Goal: Task Accomplishment & Management: Manage account settings

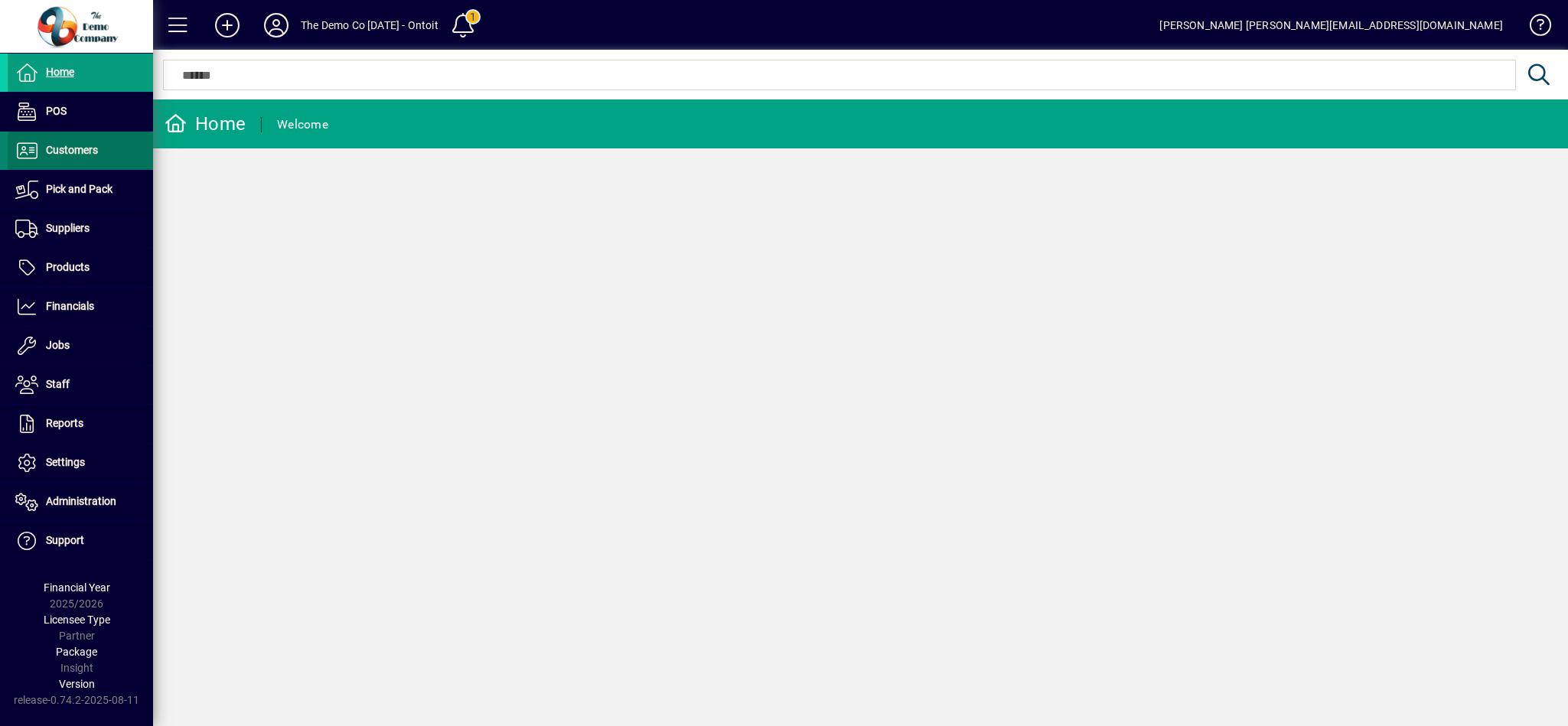
click at [79, 154] on span "Customers" at bounding box center [71, 149] width 52 height 12
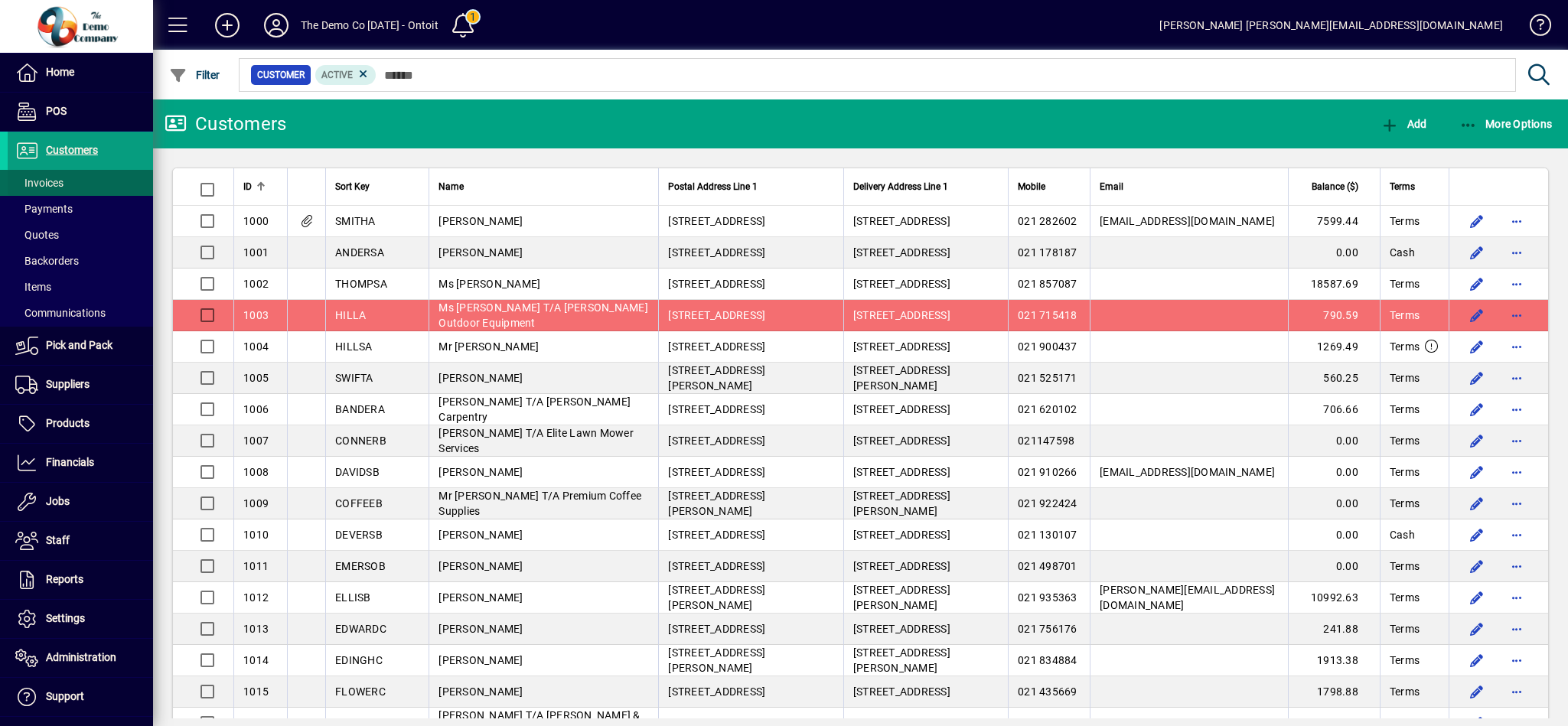
click at [54, 178] on span "Invoices" at bounding box center [39, 183] width 48 height 12
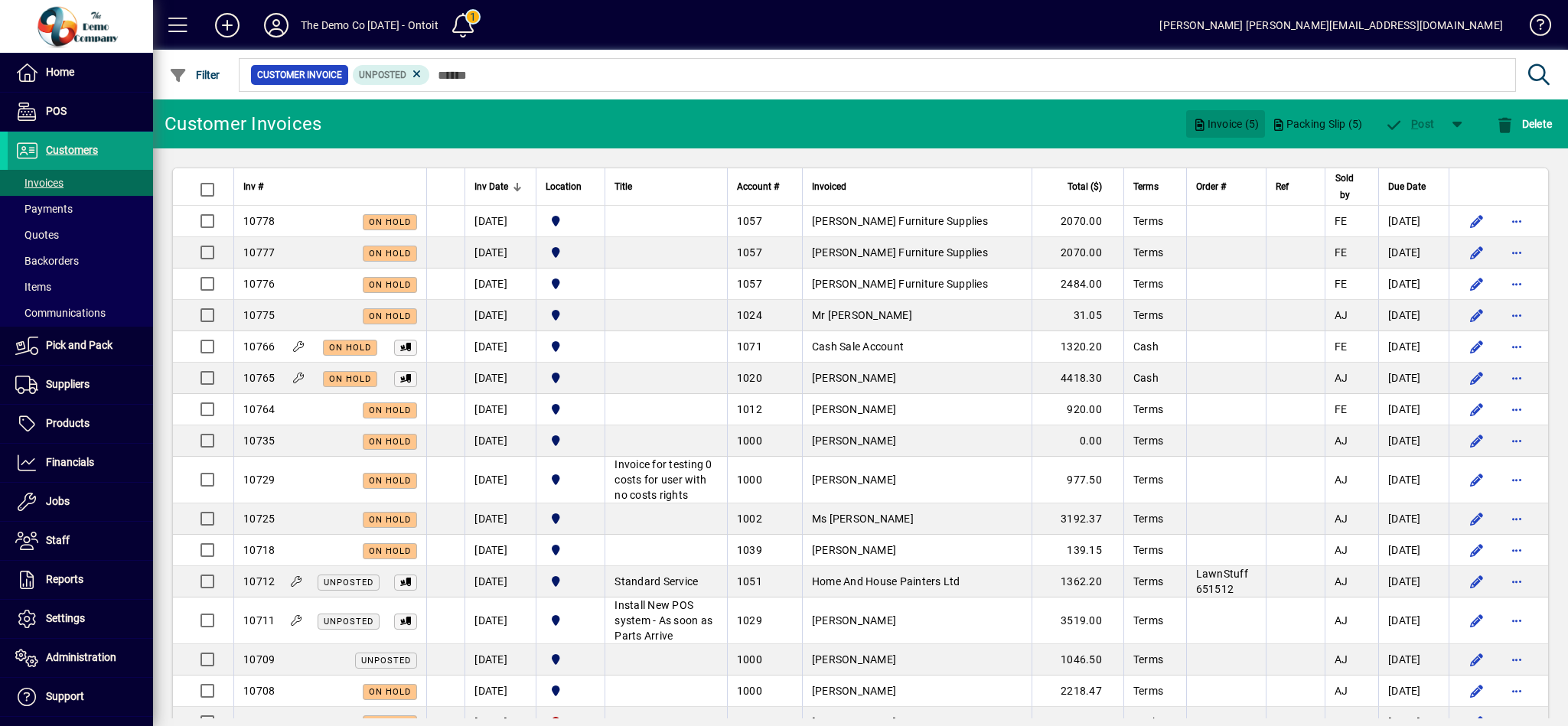
click at [1238, 122] on span "Invoice (5)" at bounding box center [1225, 124] width 66 height 24
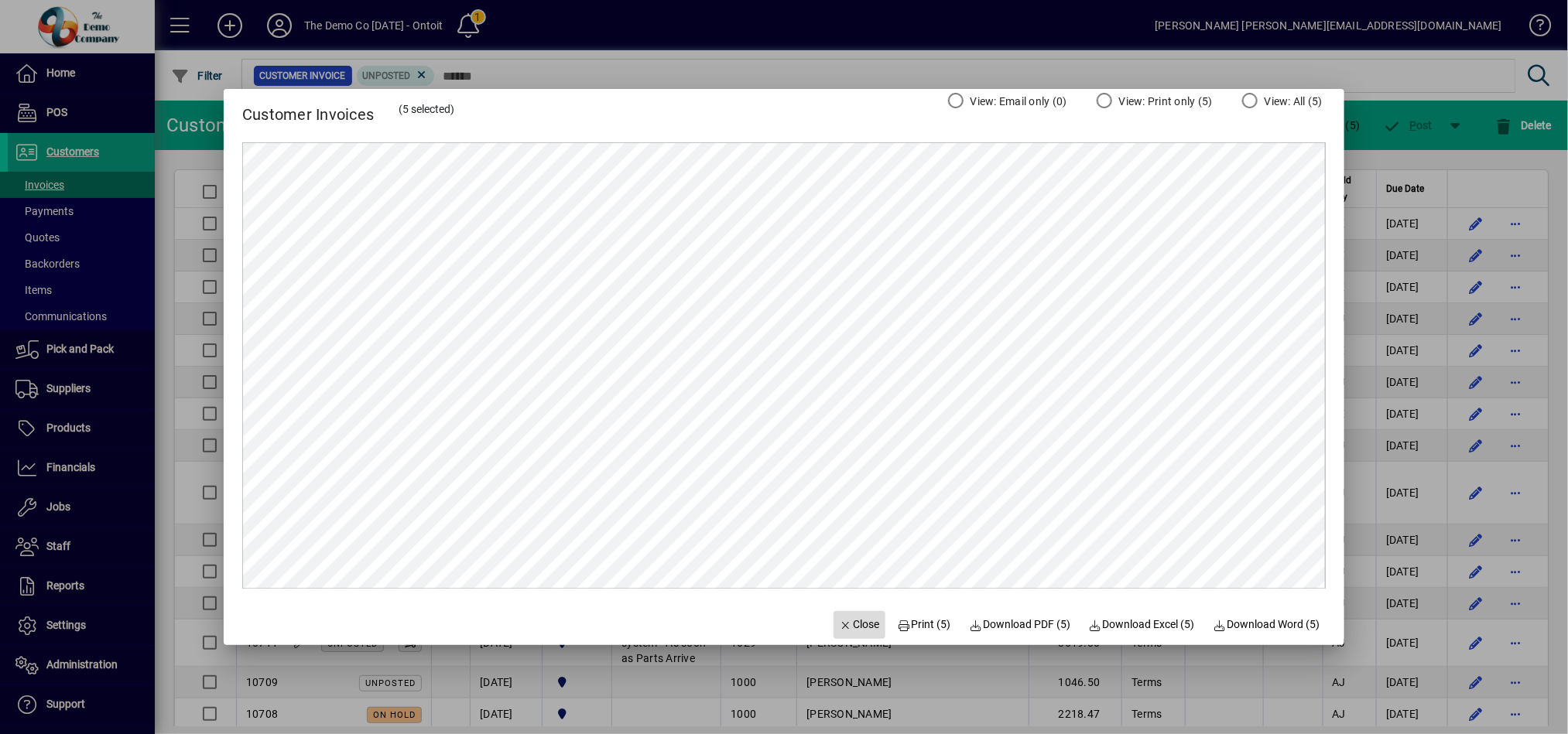
click at [856, 622] on span "Close" at bounding box center [860, 624] width 40 height 16
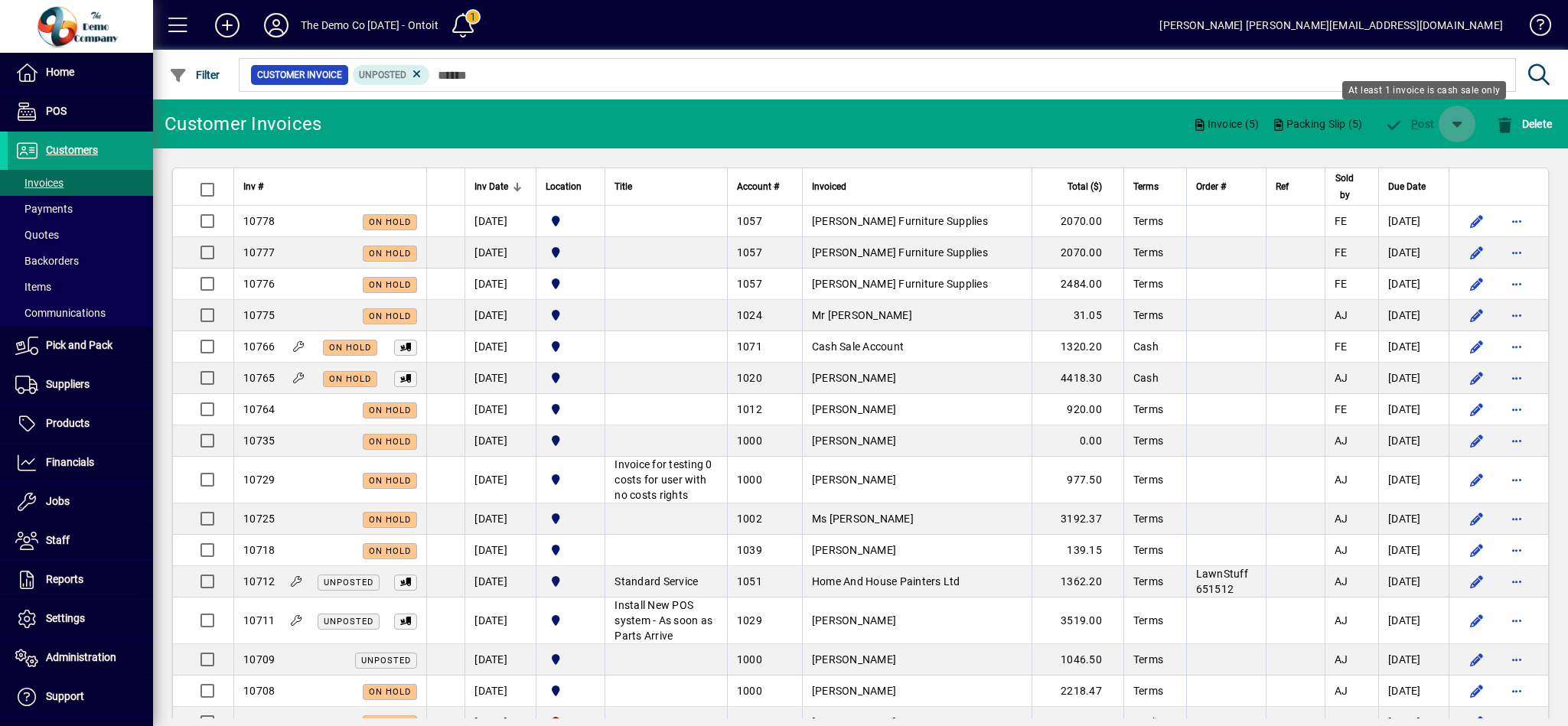
click at [1452, 122] on span "button" at bounding box center [1457, 124] width 37 height 37
click at [1434, 159] on div "P ost & Email" at bounding box center [1413, 163] width 123 height 31
click at [1219, 119] on span "Invoice (5)" at bounding box center [1225, 124] width 66 height 24
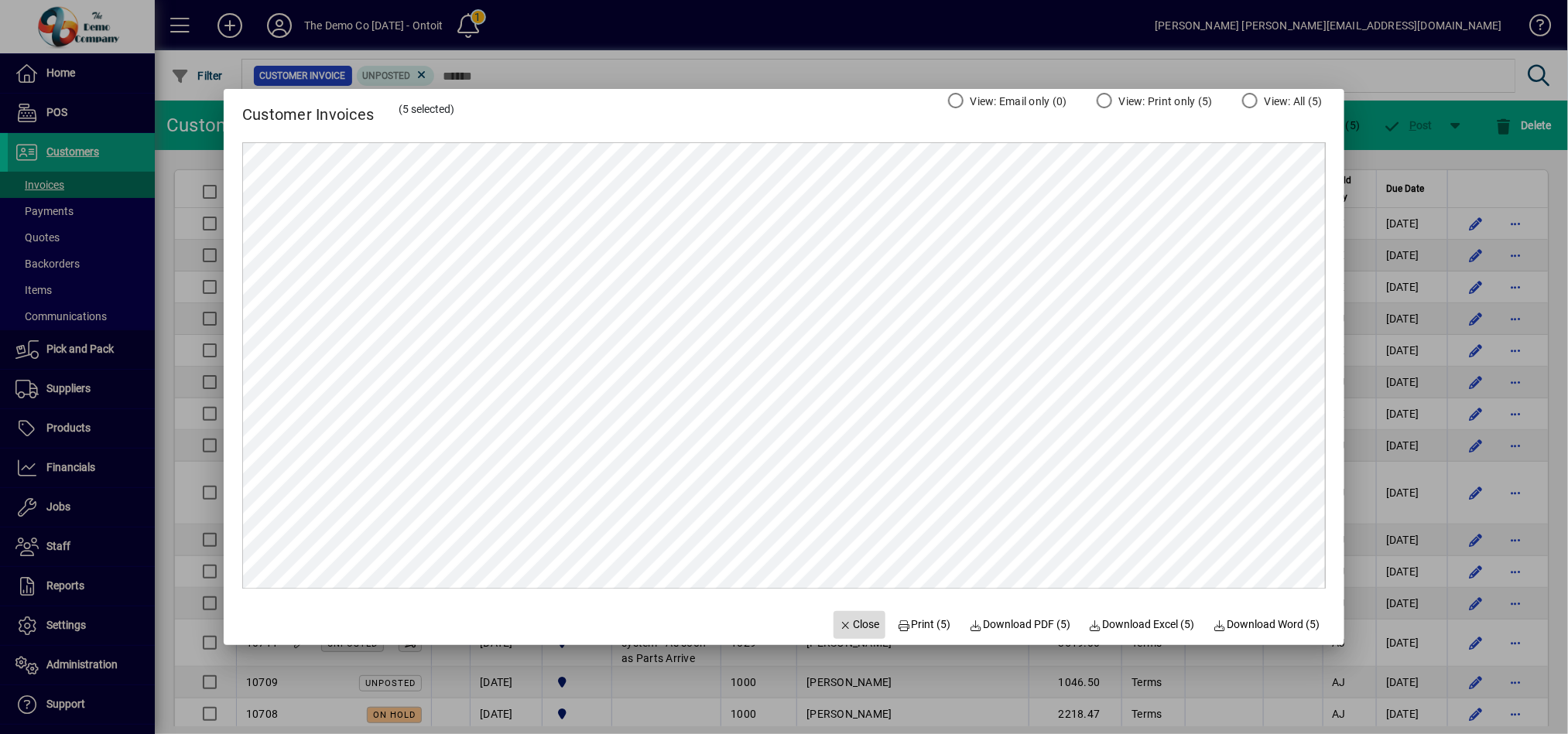
click at [847, 629] on span "Close" at bounding box center [860, 624] width 40 height 16
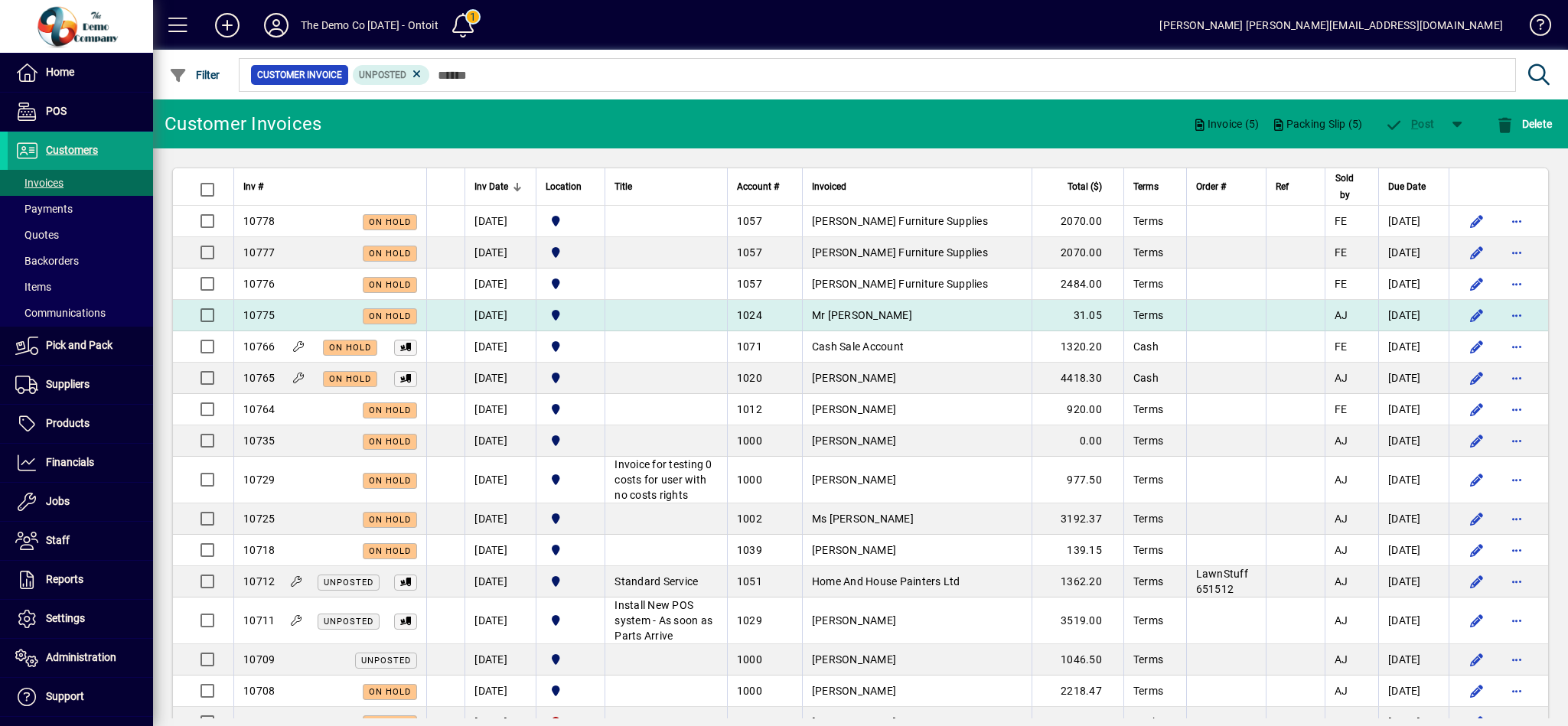
click at [526, 315] on td "12/08/2025" at bounding box center [501, 315] width 71 height 32
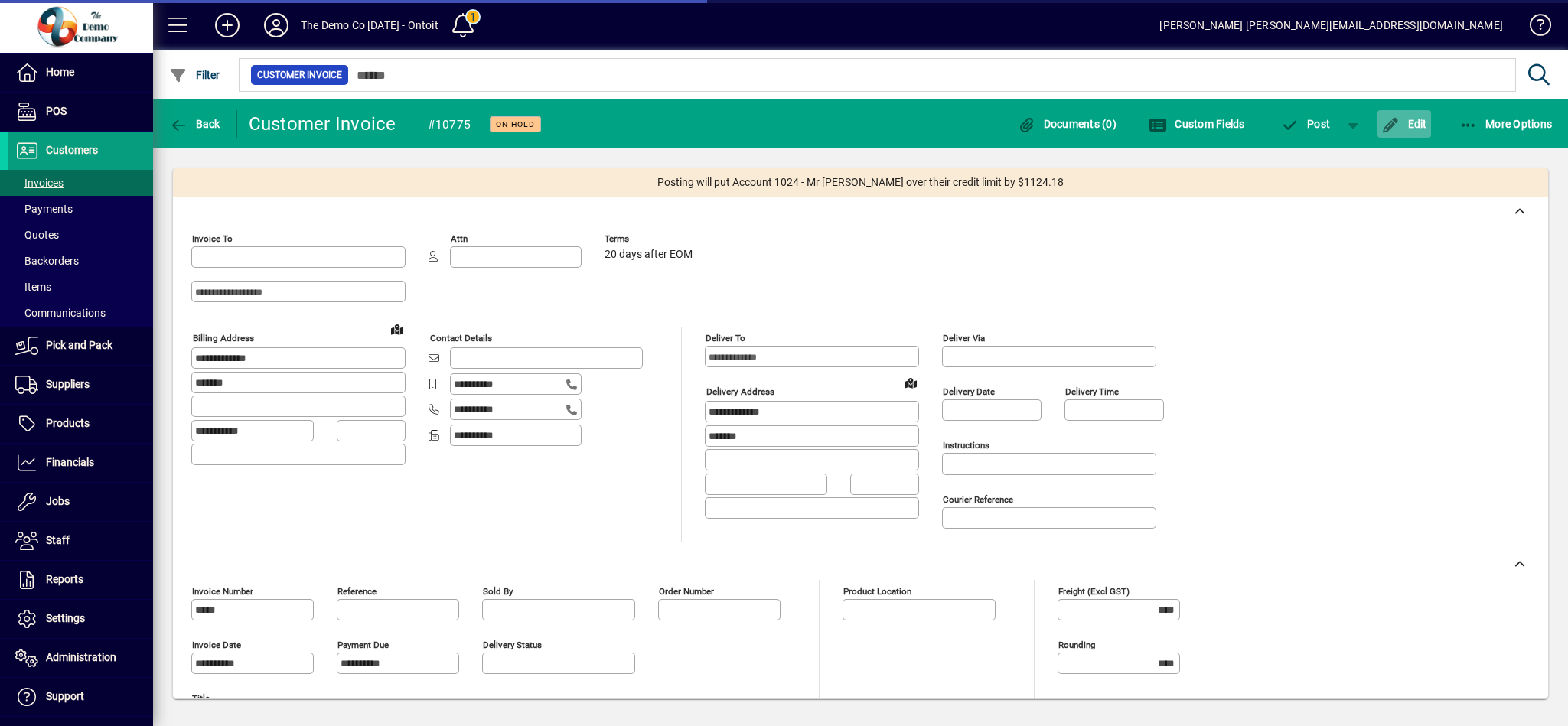
type input "********"
type input "**********"
click at [1419, 124] on span "Edit" at bounding box center [1404, 124] width 46 height 12
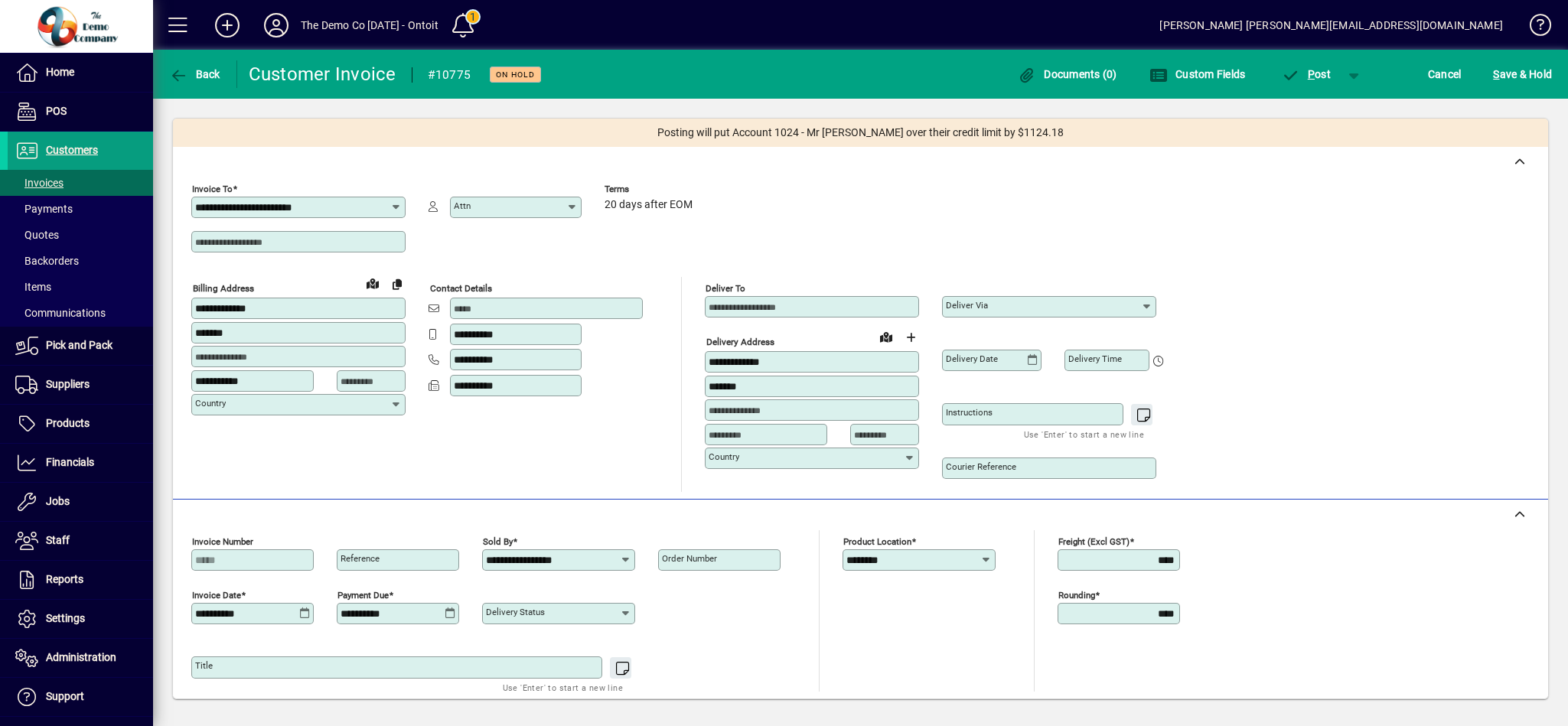
click at [535, 306] on input "Email" at bounding box center [548, 308] width 188 height 12
type input "**********"
click at [1518, 76] on span "S ave & Hold" at bounding box center [1522, 74] width 59 height 24
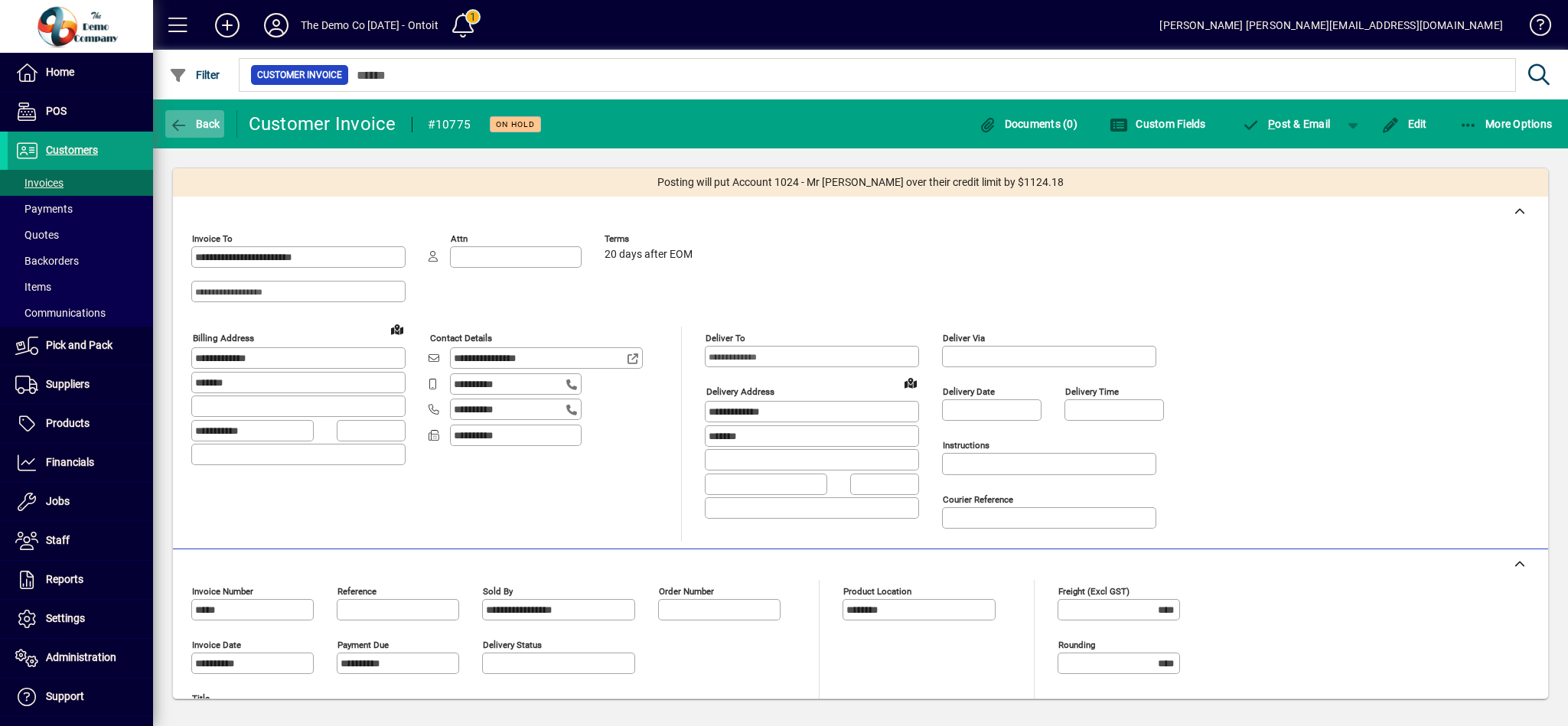
click at [187, 129] on icon "button" at bounding box center [178, 125] width 19 height 15
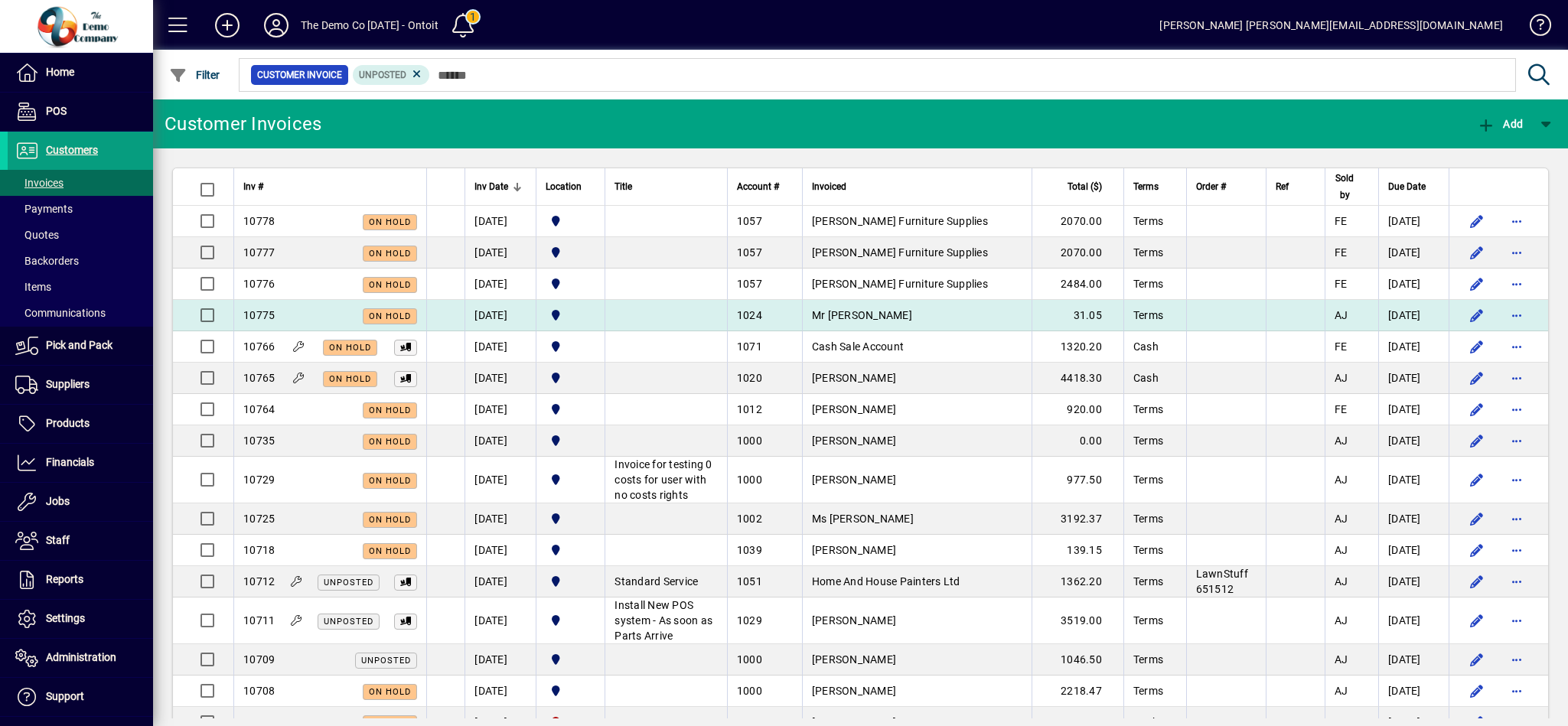
click at [363, 310] on app-status-label "On hold" at bounding box center [383, 315] width 66 height 16
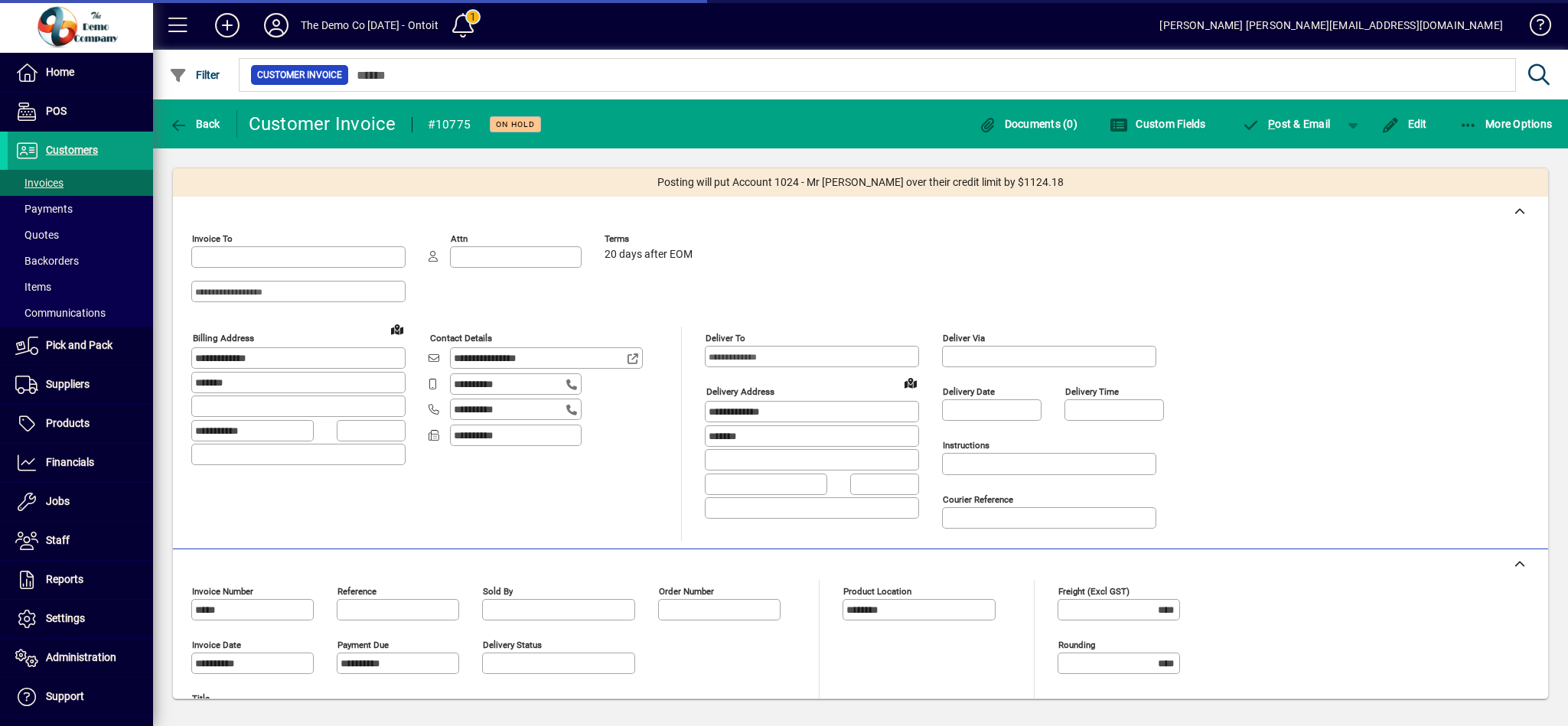
type input "**********"
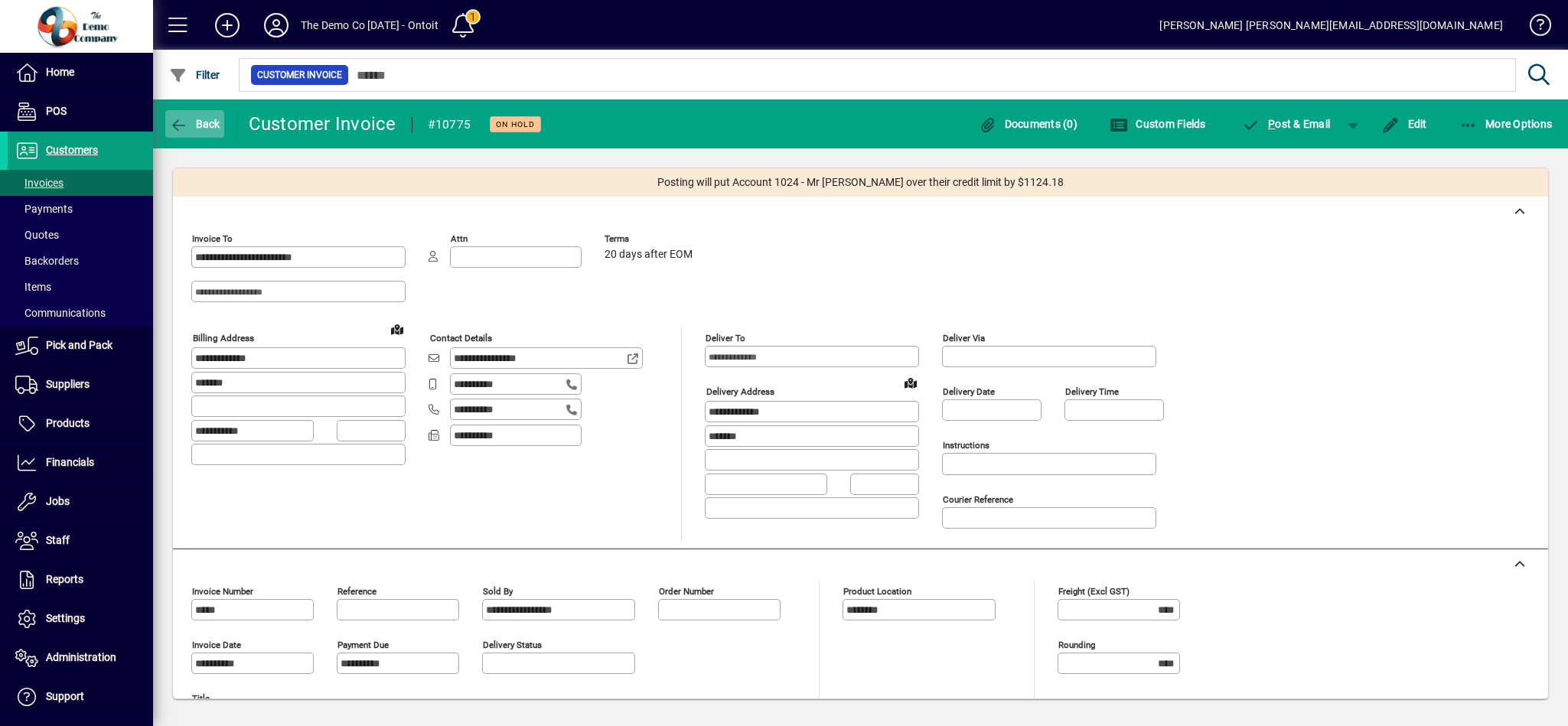
click at [208, 124] on span "Back" at bounding box center [195, 124] width 51 height 12
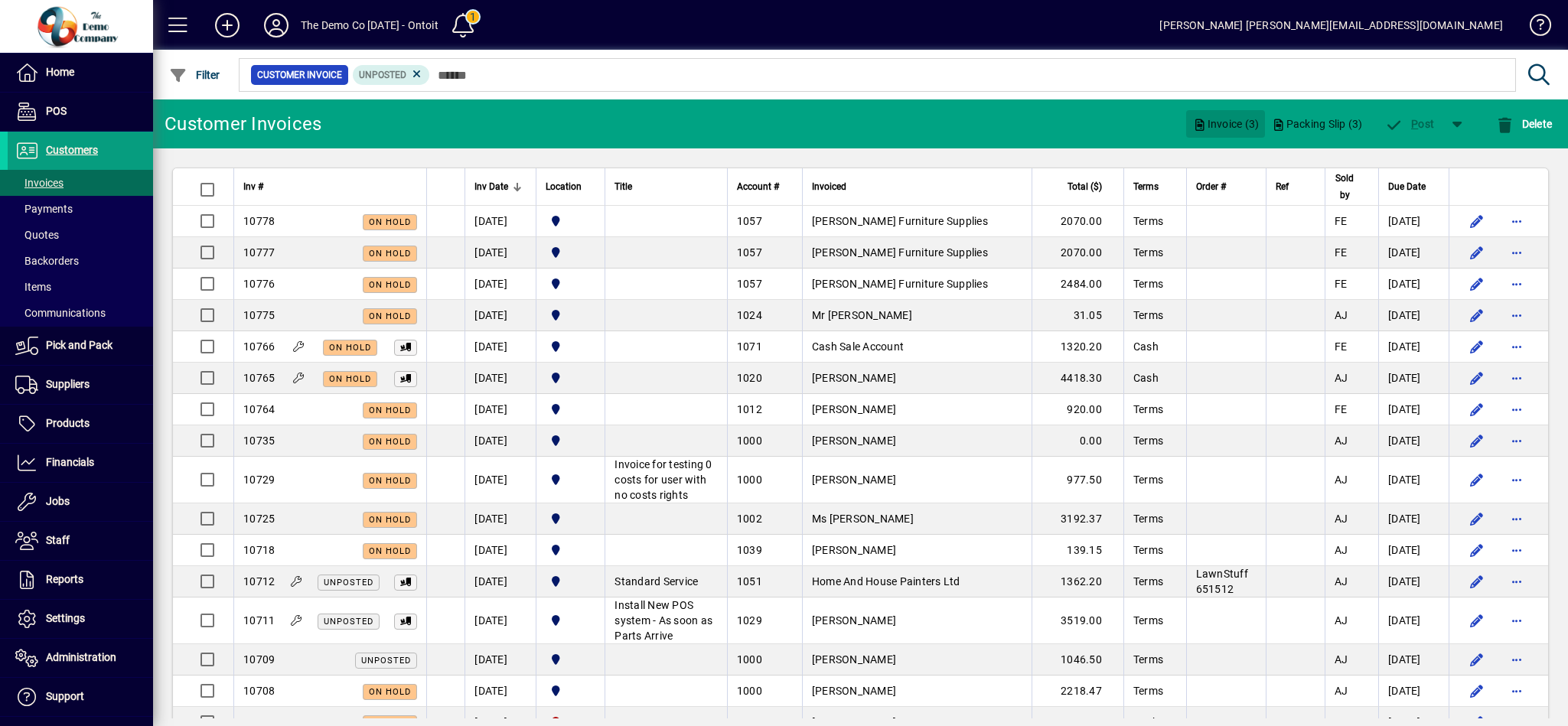
click at [1229, 119] on span "Invoice (3)" at bounding box center [1225, 124] width 66 height 24
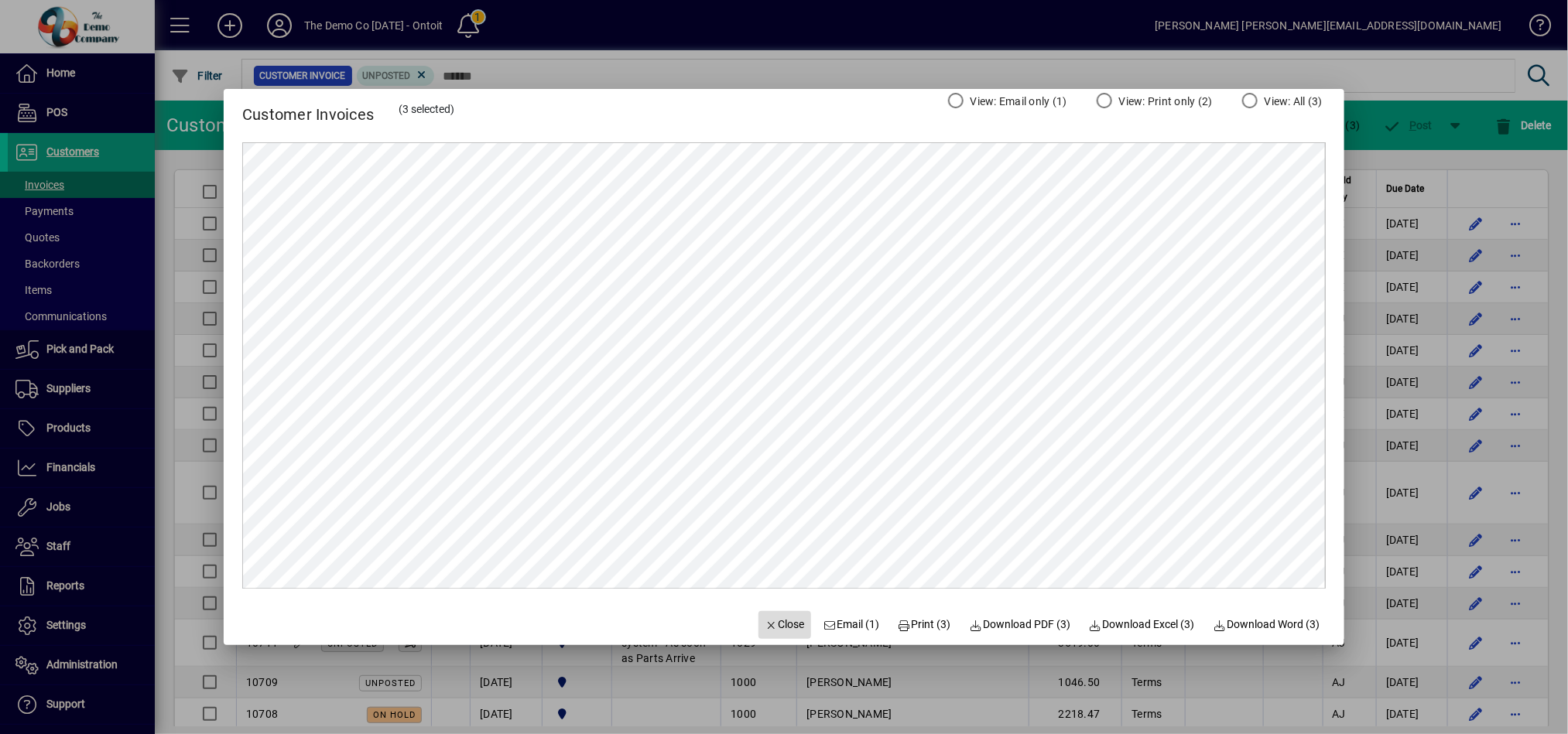
click at [778, 629] on span "Close" at bounding box center [785, 624] width 40 height 16
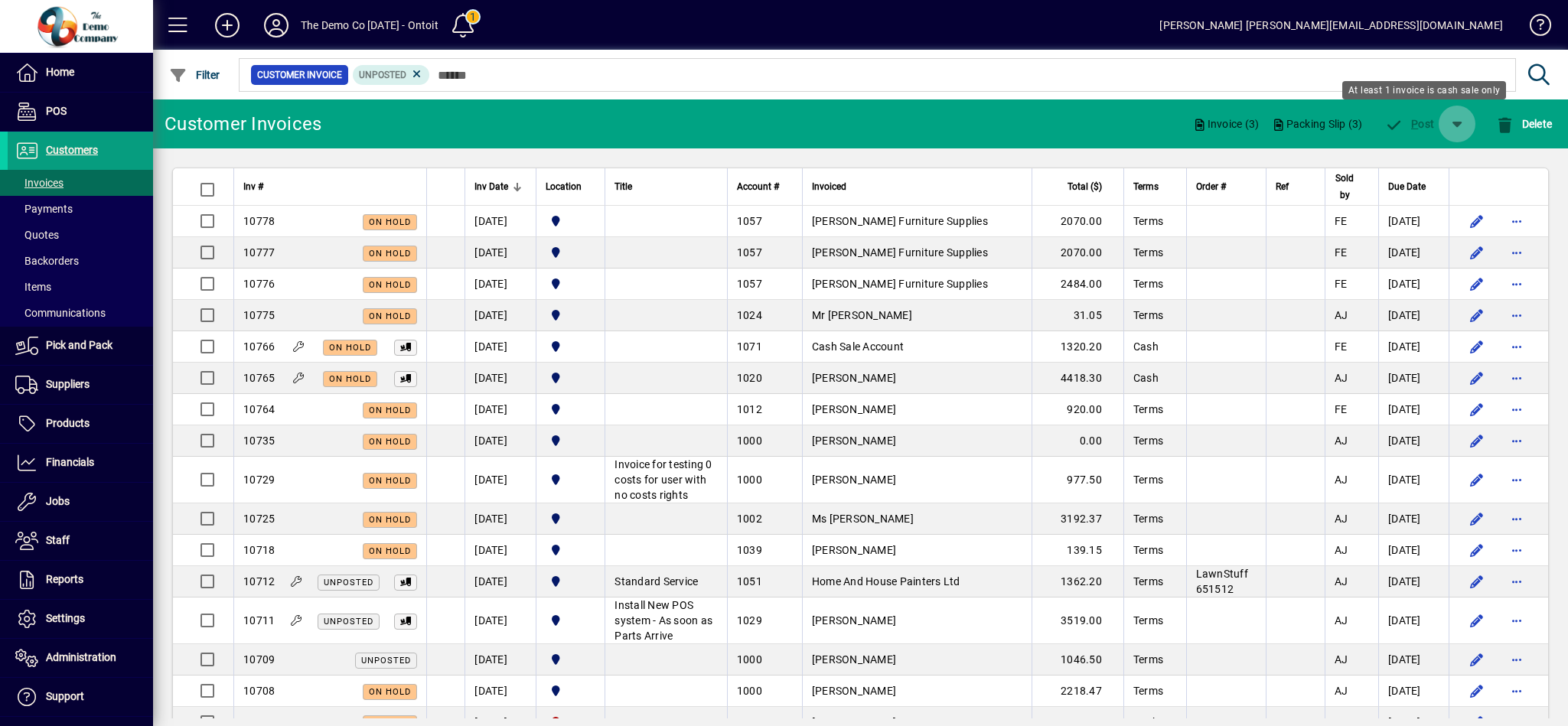
click at [1456, 118] on span "button" at bounding box center [1457, 124] width 37 height 37
click at [1419, 163] on div "P ost & Email" at bounding box center [1413, 163] width 123 height 31
click at [1446, 129] on span "button" at bounding box center [1457, 124] width 37 height 37
click at [547, 120] on div at bounding box center [784, 363] width 1568 height 726
click at [1452, 118] on span "button" at bounding box center [1457, 124] width 37 height 37
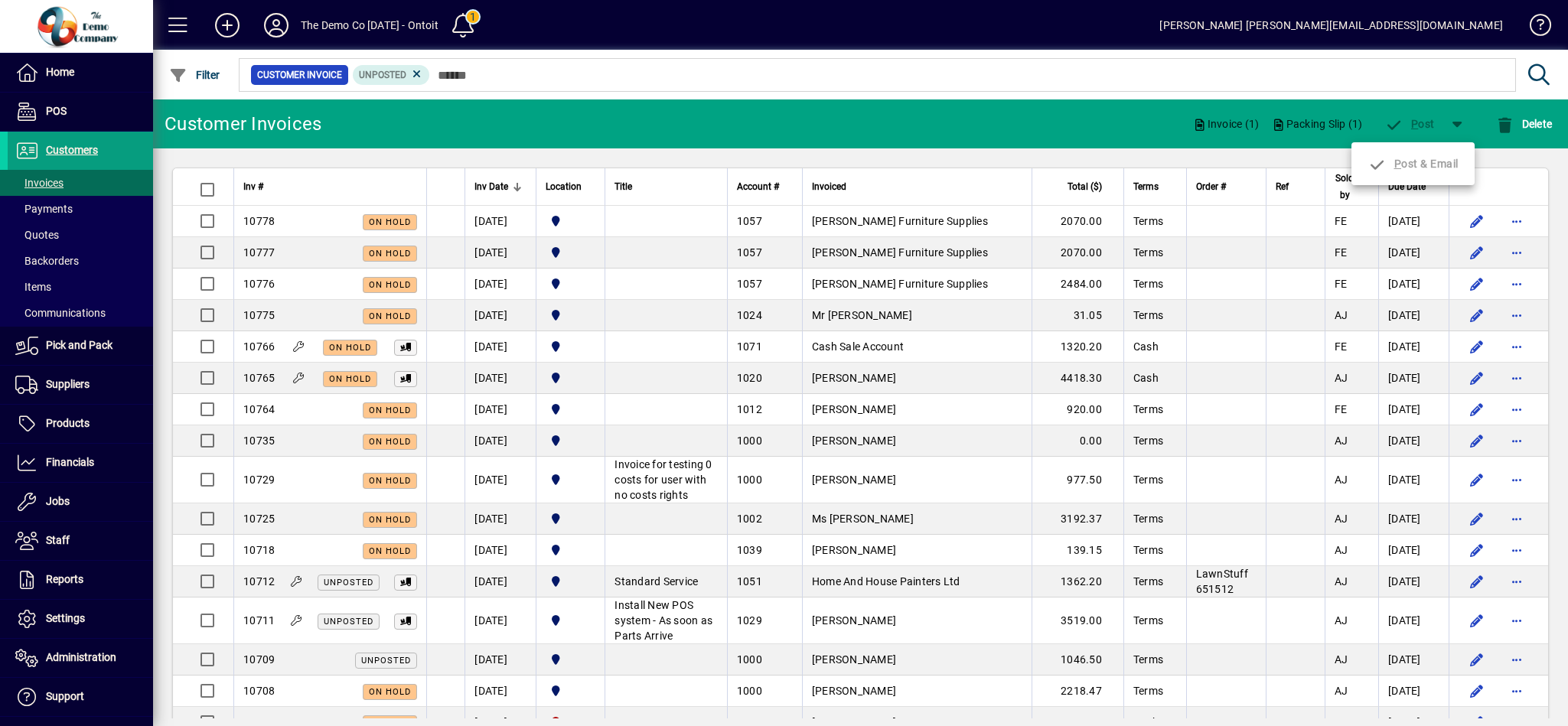
click at [208, 310] on div at bounding box center [784, 363] width 1568 height 726
click at [1463, 120] on span "button" at bounding box center [1457, 124] width 37 height 37
click at [510, 308] on div at bounding box center [784, 363] width 1568 height 726
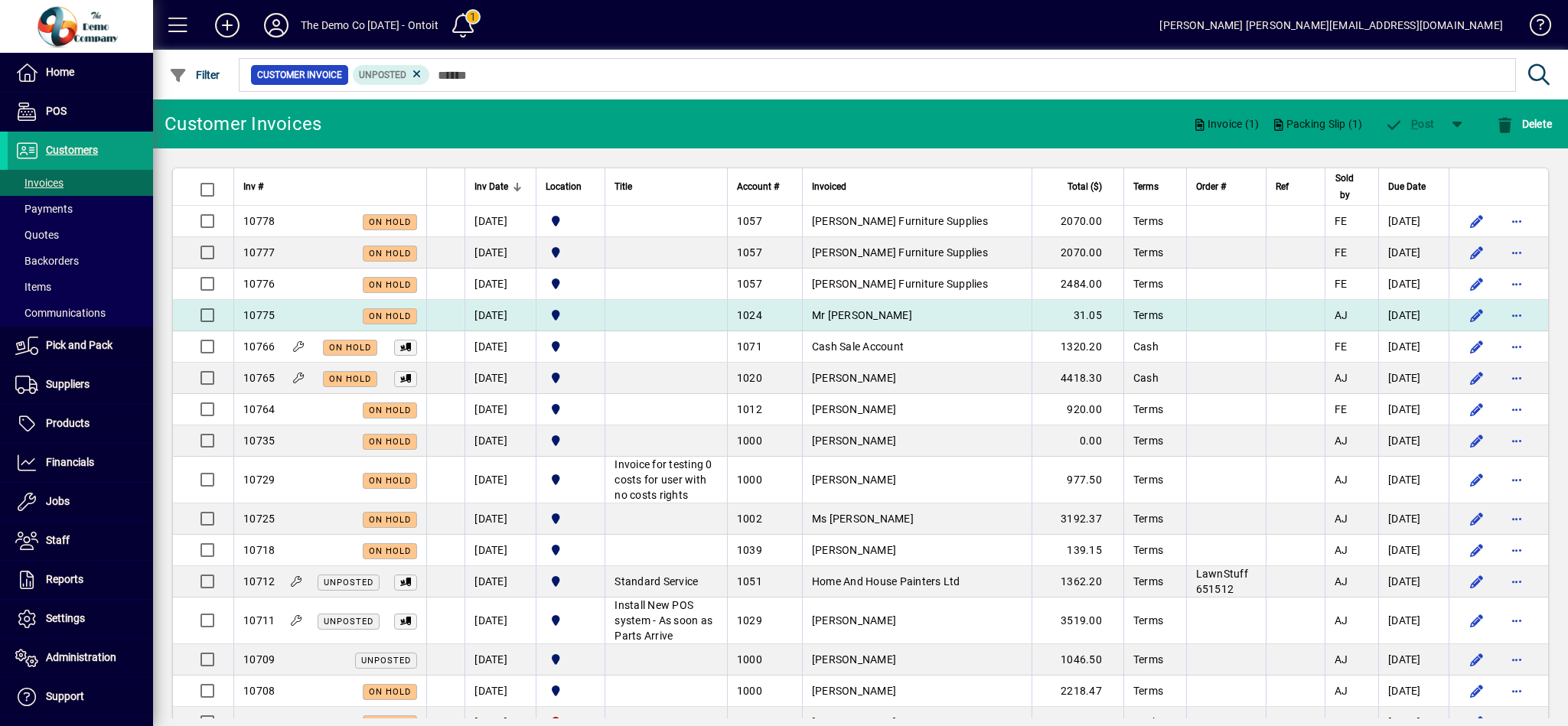
click at [512, 313] on td "12/08/2025" at bounding box center [501, 315] width 71 height 32
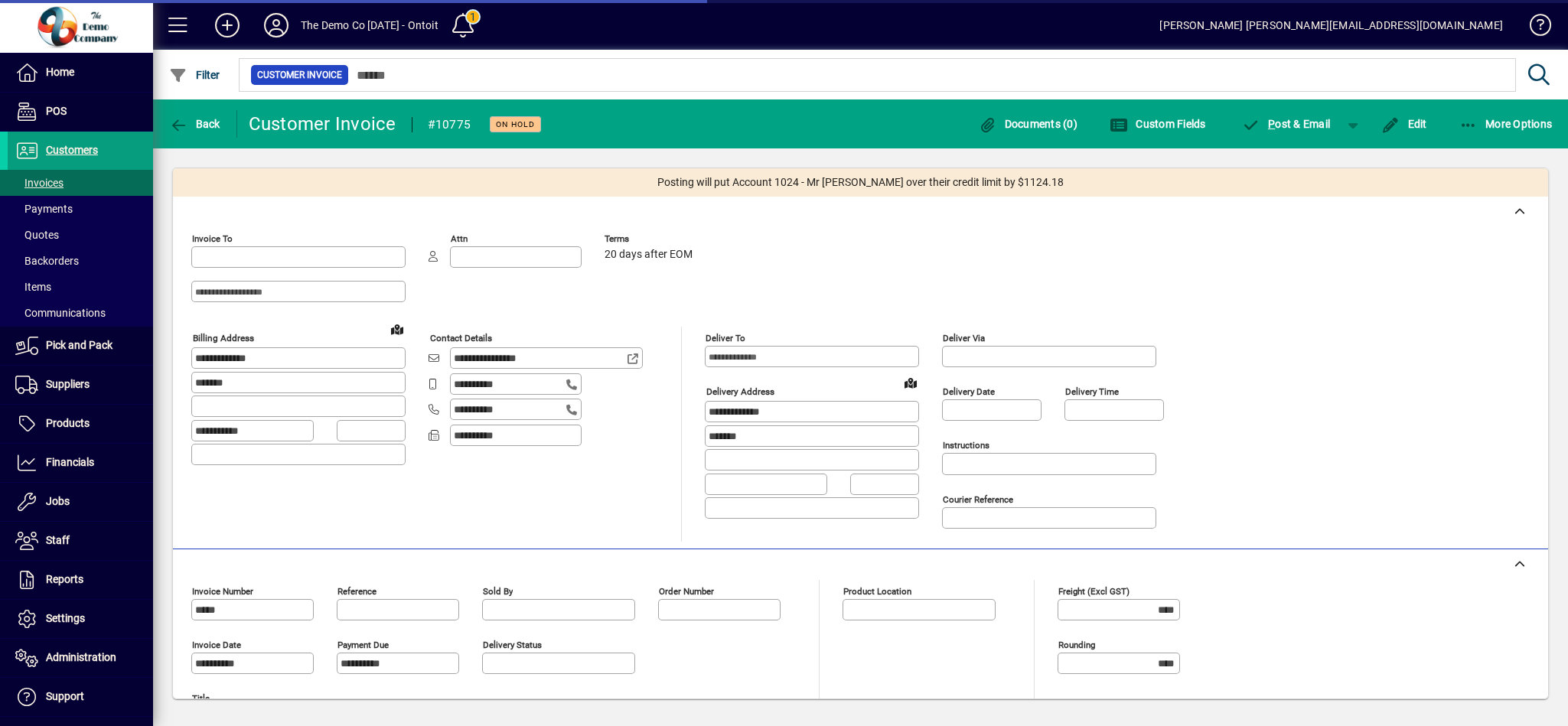
type input "**********"
type input "********"
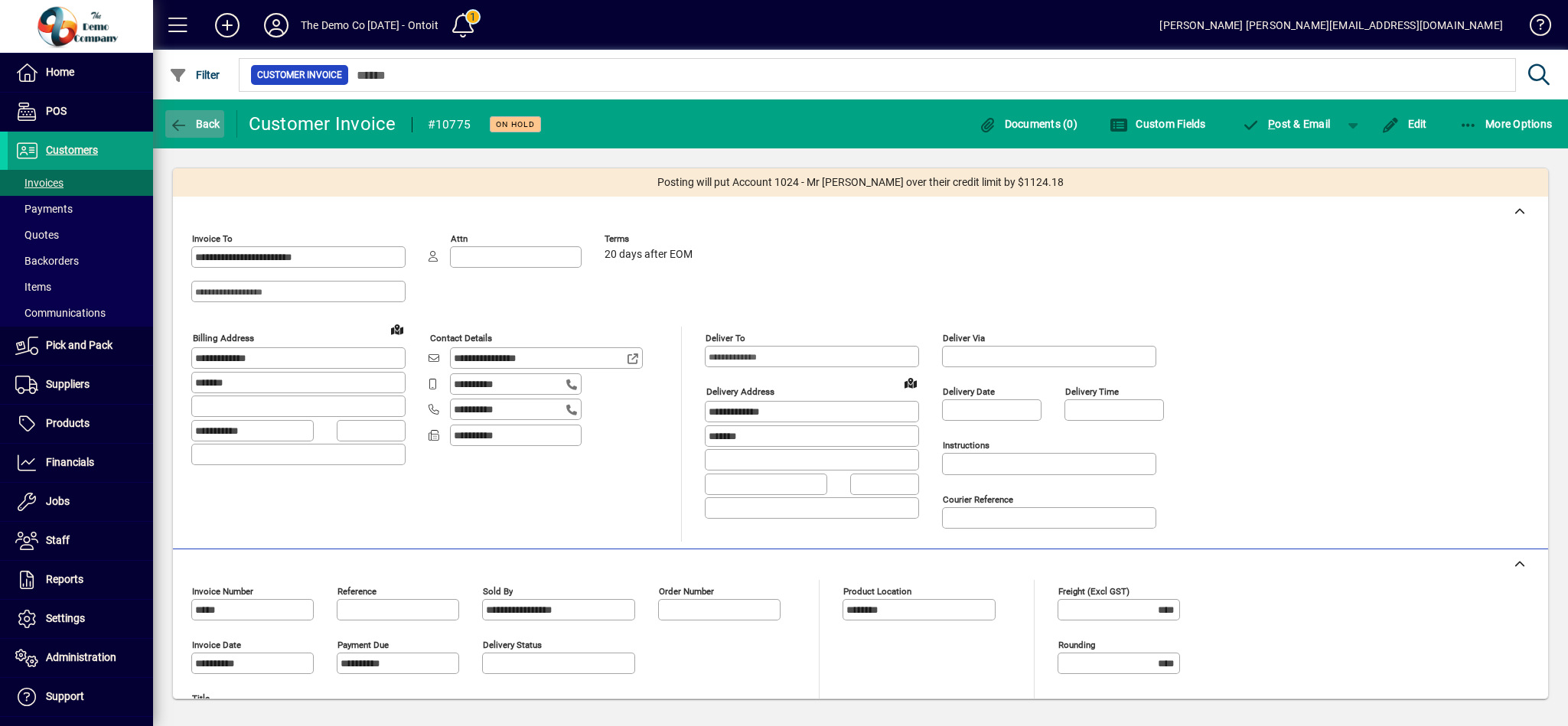
click at [203, 127] on span "Back" at bounding box center [195, 124] width 51 height 12
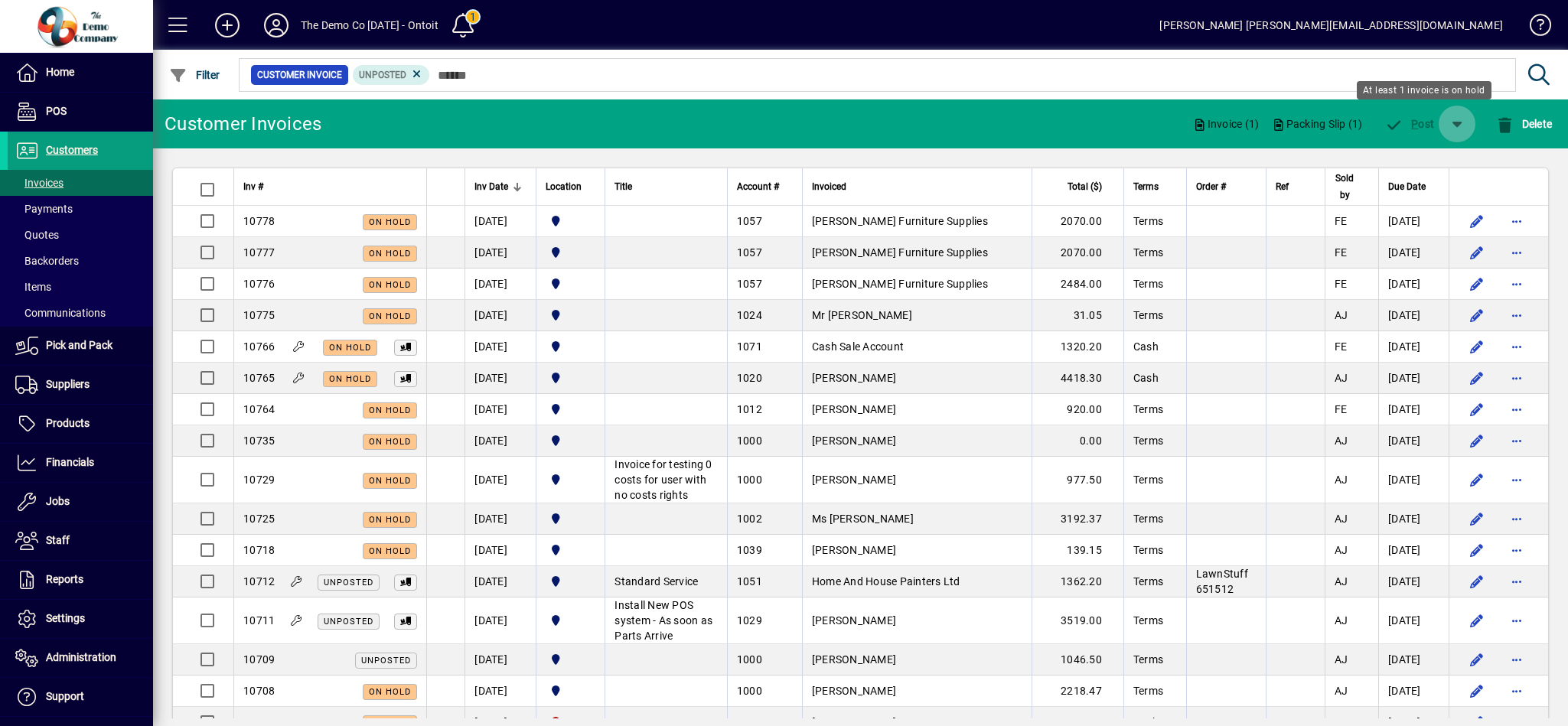
click at [1461, 124] on span "button" at bounding box center [1457, 124] width 37 height 37
click at [1424, 124] on div at bounding box center [784, 363] width 1568 height 726
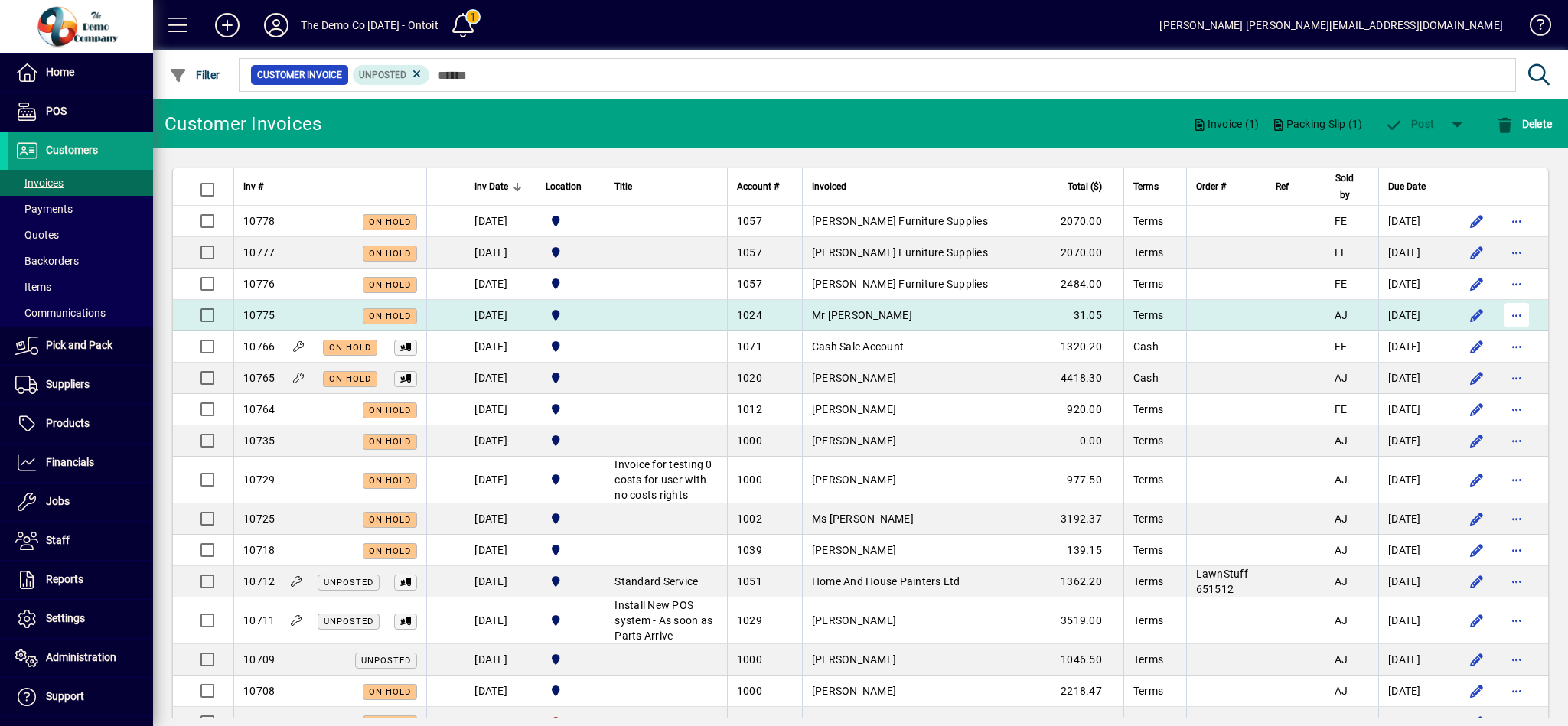
click at [1502, 315] on span "button" at bounding box center [1517, 315] width 37 height 37
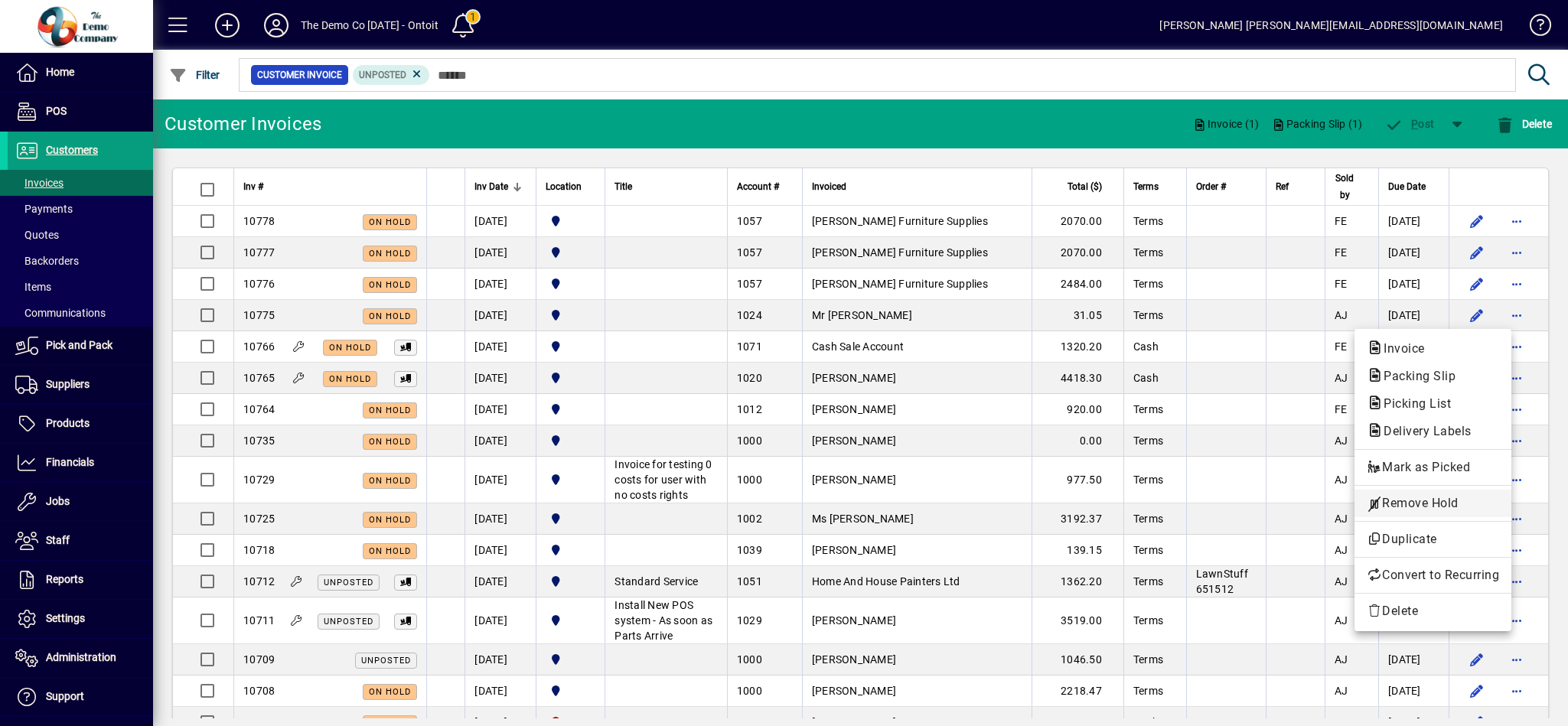
click at [1448, 504] on span "Remove Hold" at bounding box center [1432, 504] width 132 height 18
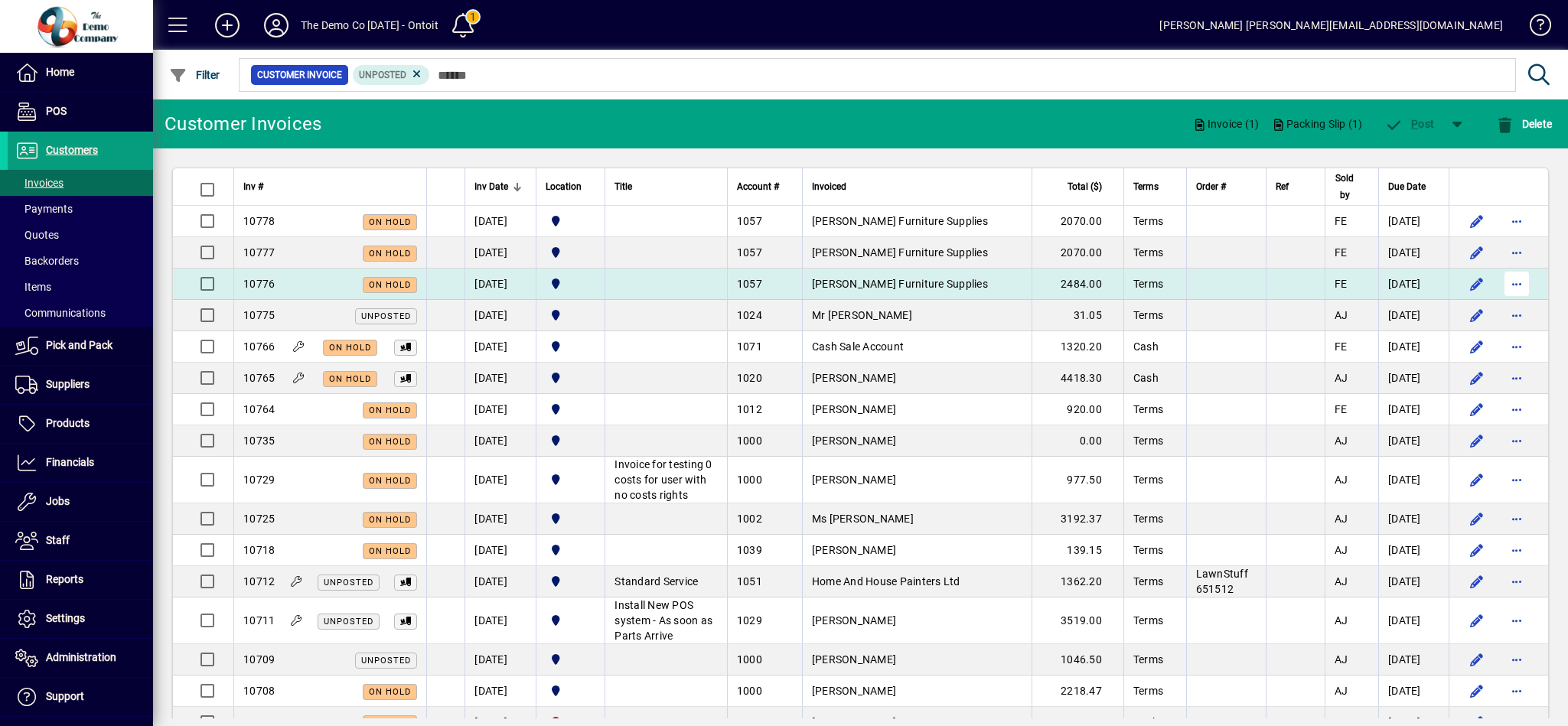
click at [1498, 280] on span "button" at bounding box center [1517, 284] width 37 height 37
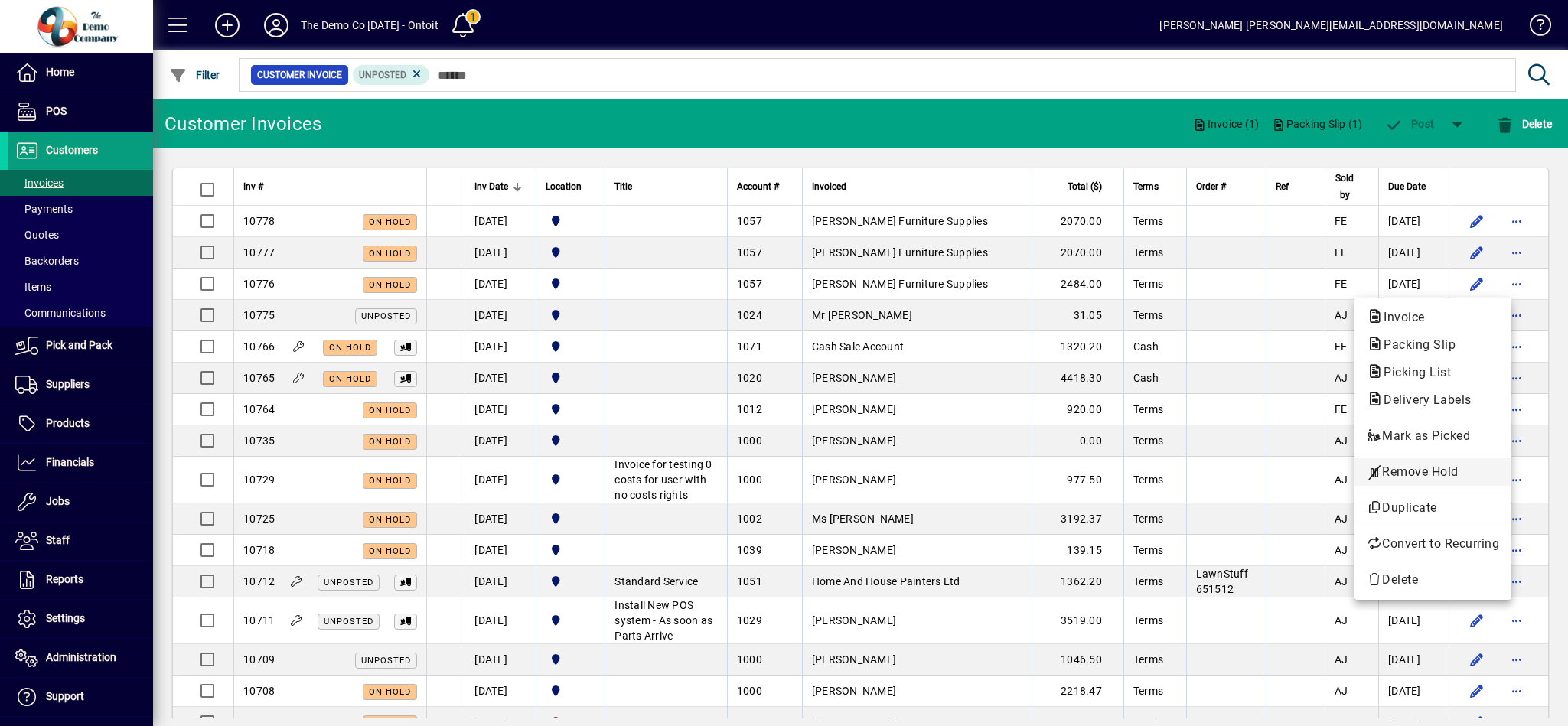
click at [1451, 465] on span "Remove Hold" at bounding box center [1432, 472] width 132 height 18
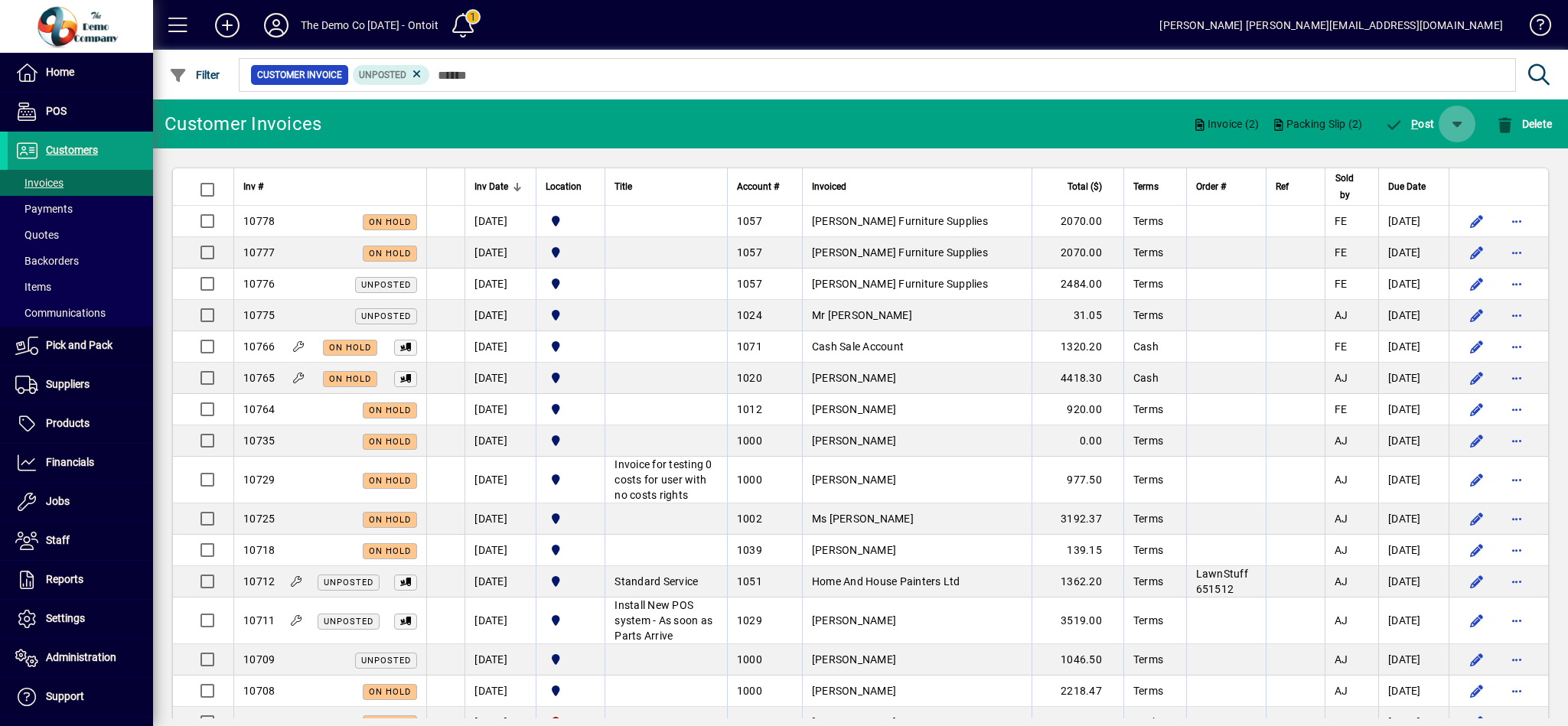
click at [1452, 120] on span "button" at bounding box center [1457, 124] width 37 height 37
click at [889, 283] on div at bounding box center [784, 363] width 1568 height 726
click at [889, 283] on span "Anderson Furniture Supplies" at bounding box center [900, 284] width 176 height 12
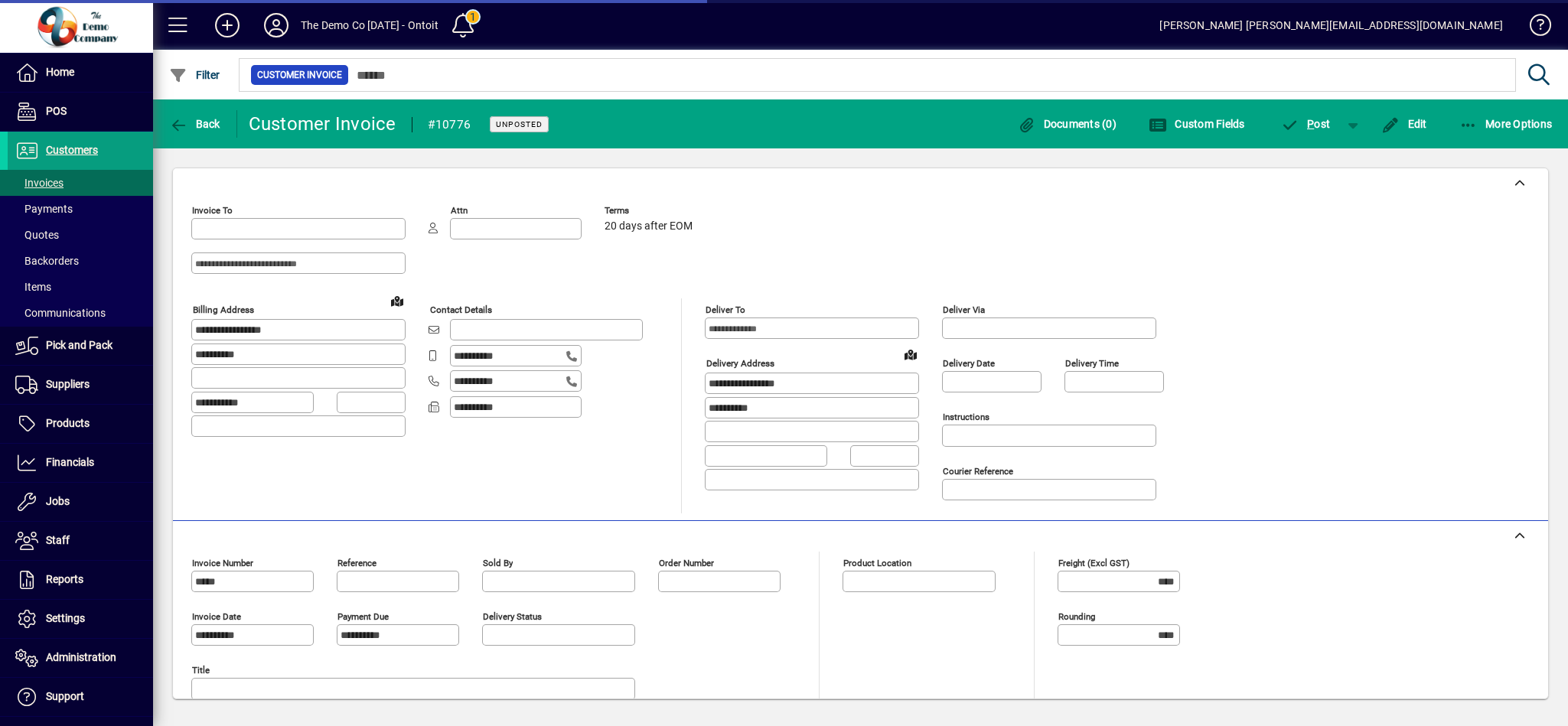
type input "********"
type input "**********"
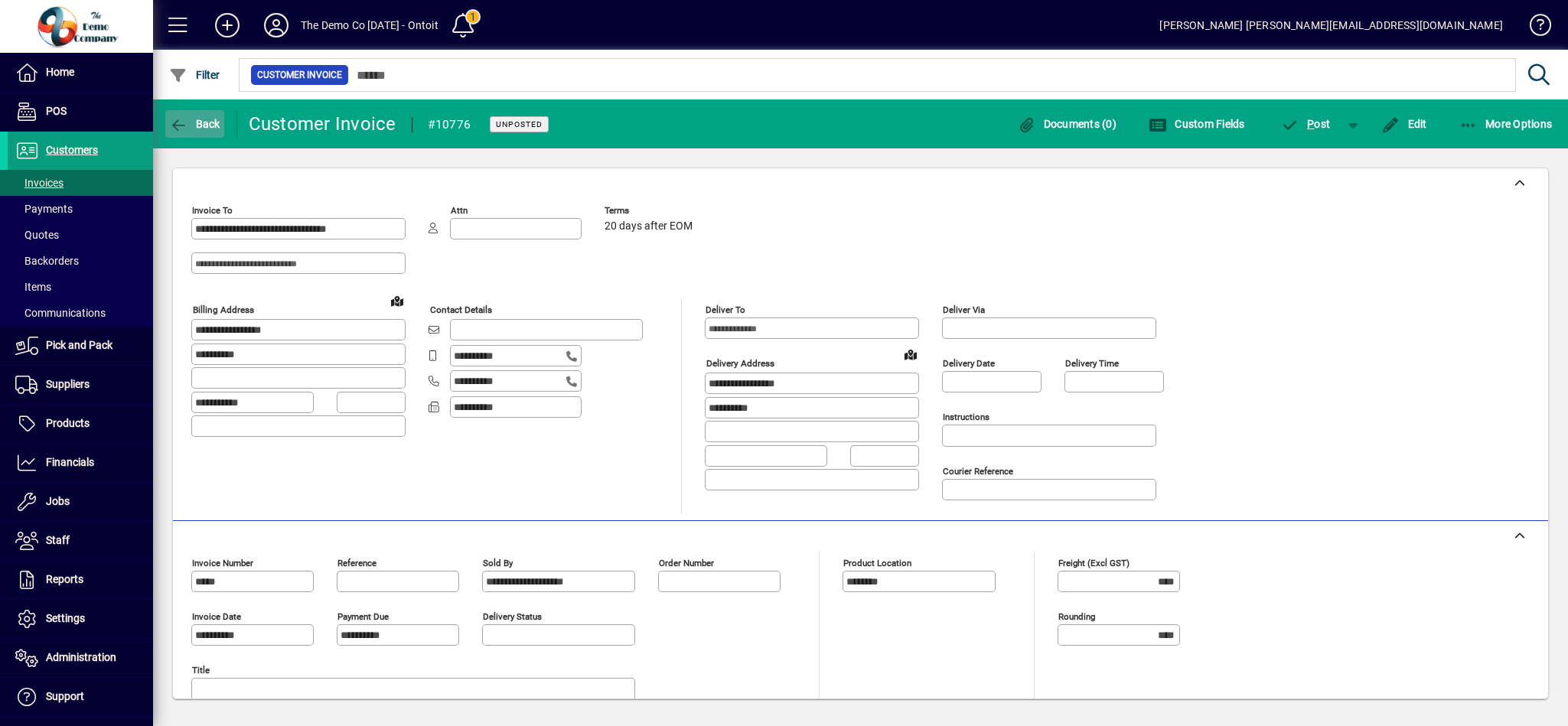
click at [203, 131] on span "button" at bounding box center [194, 124] width 59 height 37
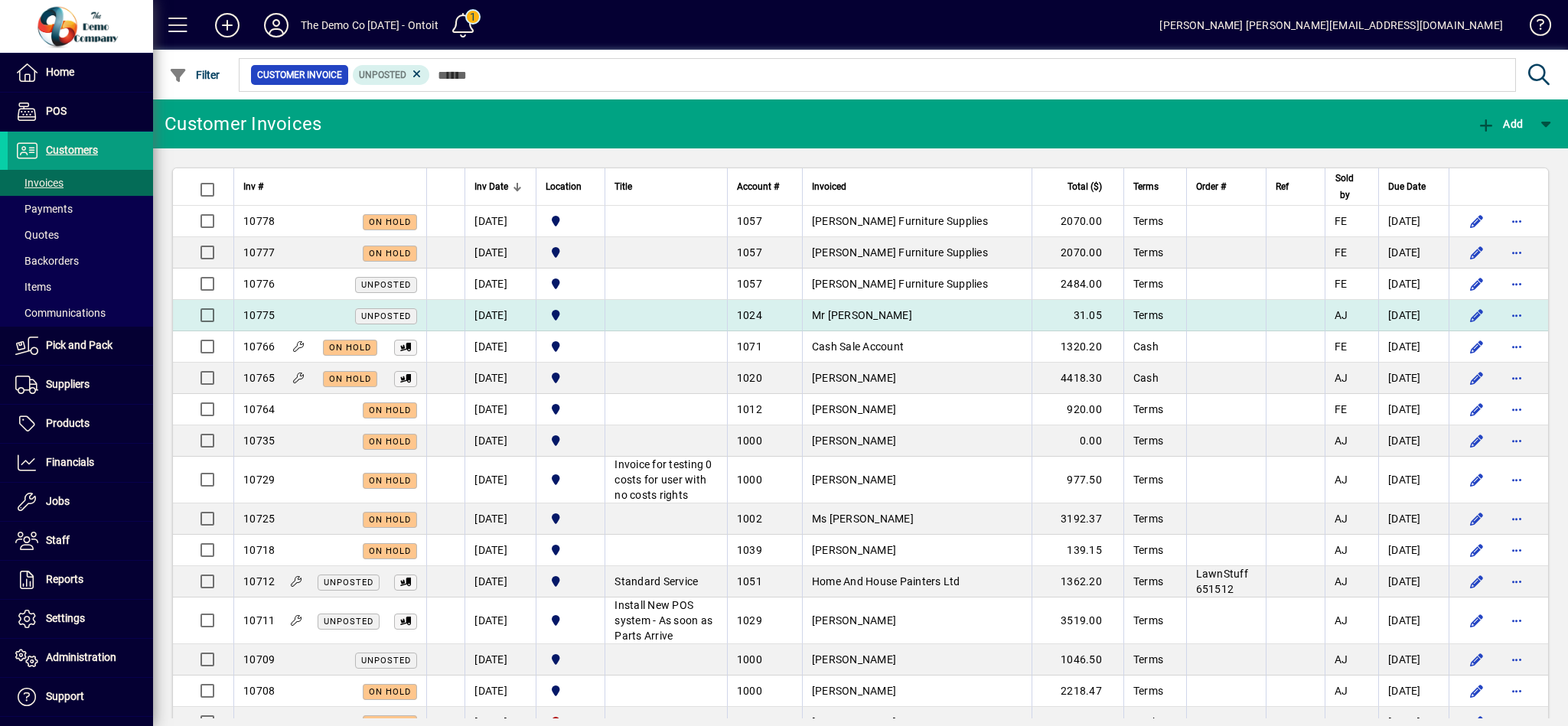
click at [687, 321] on td at bounding box center [665, 315] width 122 height 32
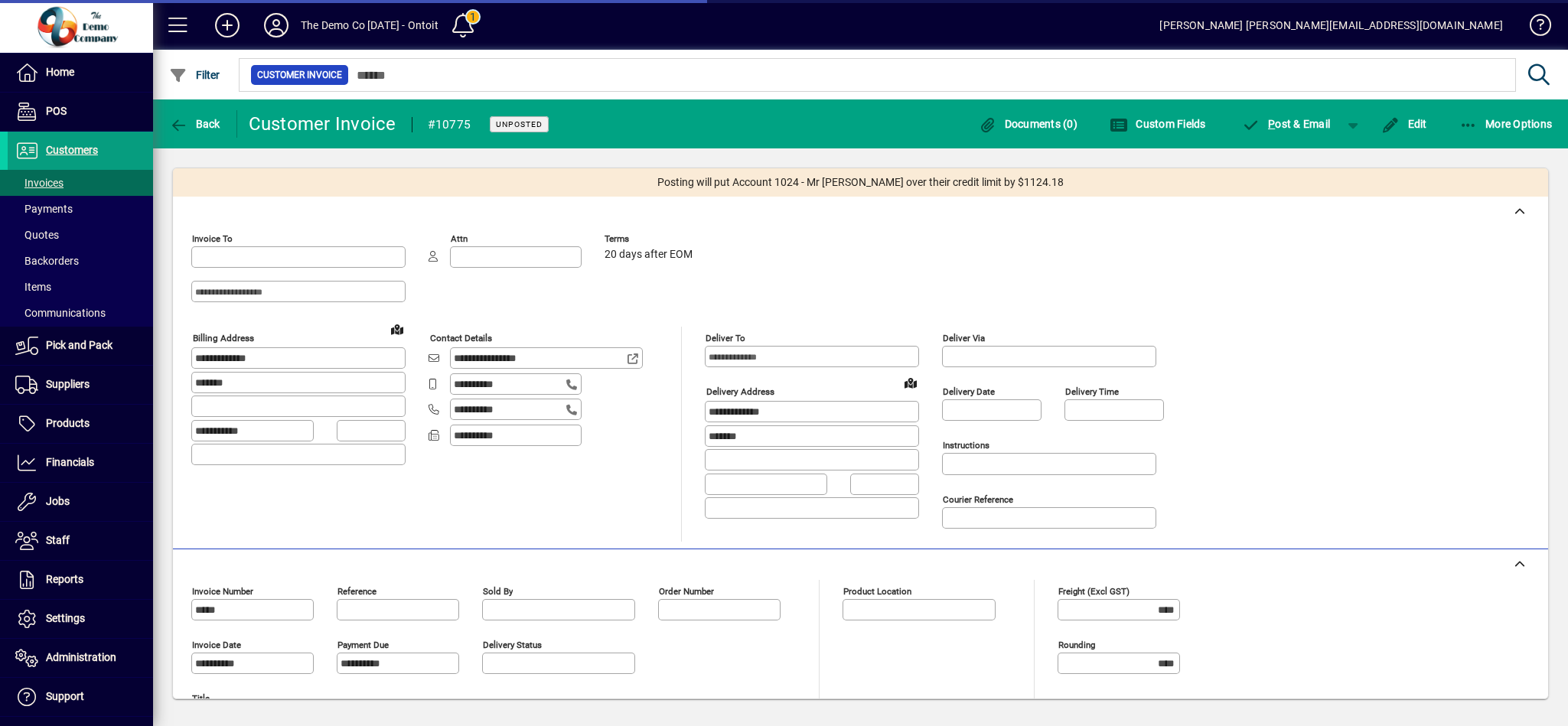
type input "**********"
type input "********"
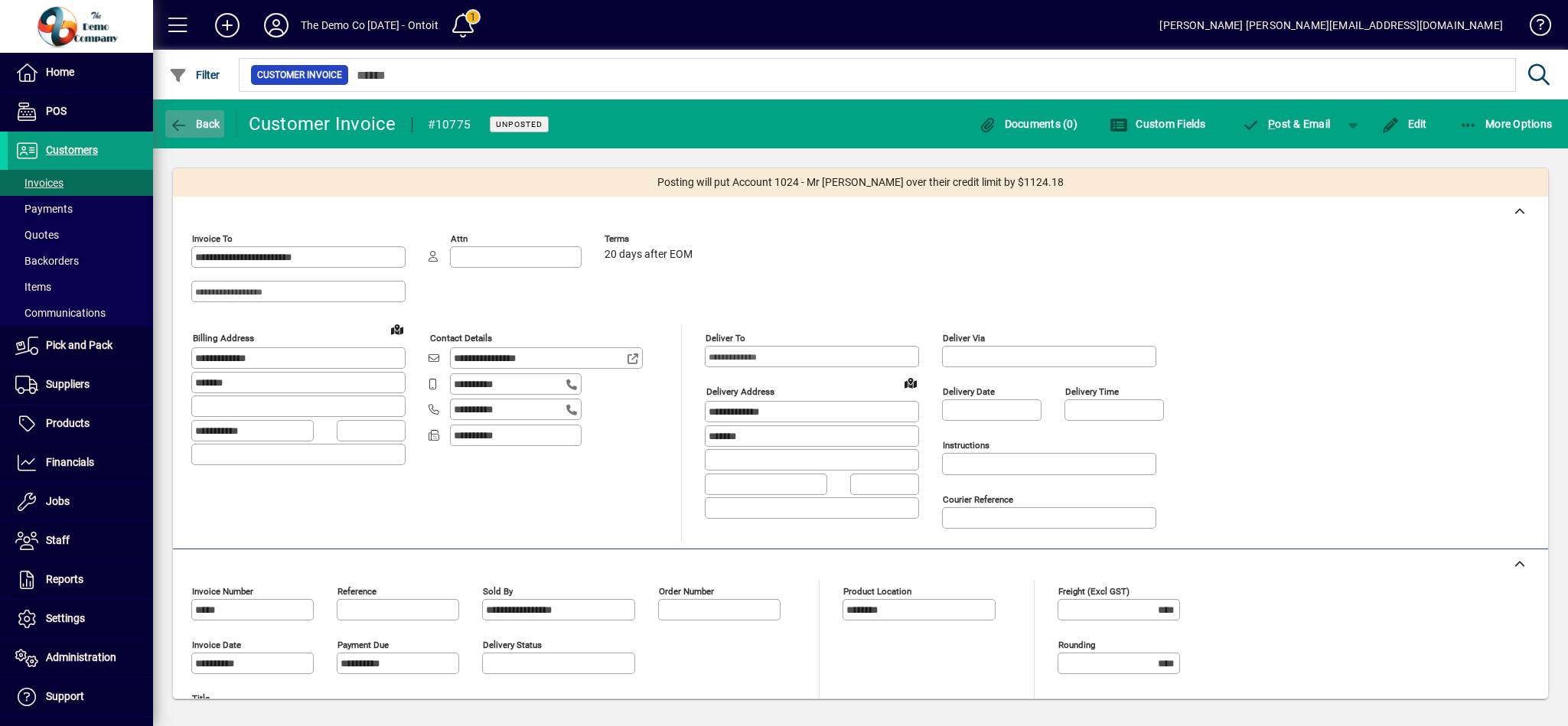
click at [198, 115] on span "button" at bounding box center [194, 124] width 59 height 37
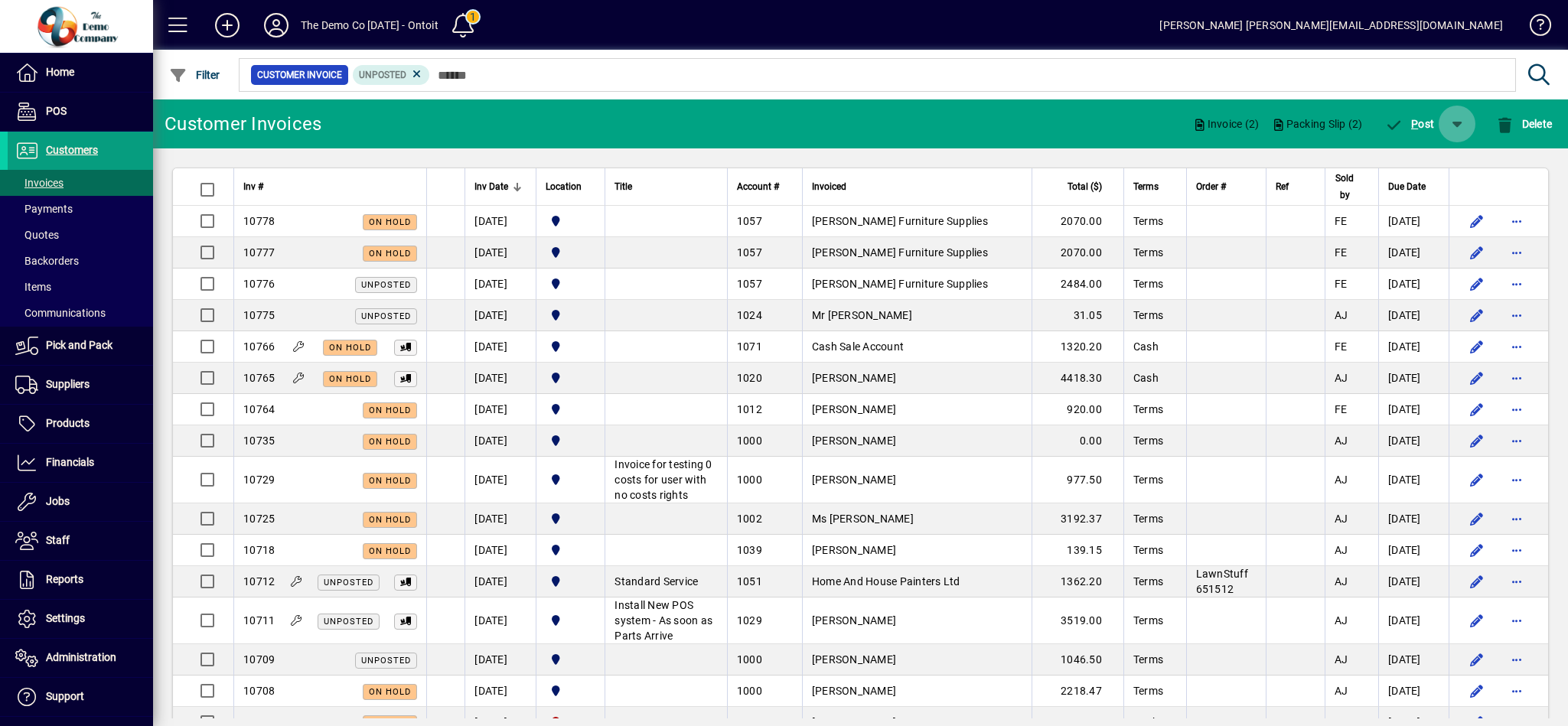
click at [1464, 117] on span "button" at bounding box center [1457, 124] width 37 height 37
click at [1429, 171] on span "button" at bounding box center [1413, 163] width 99 height 37
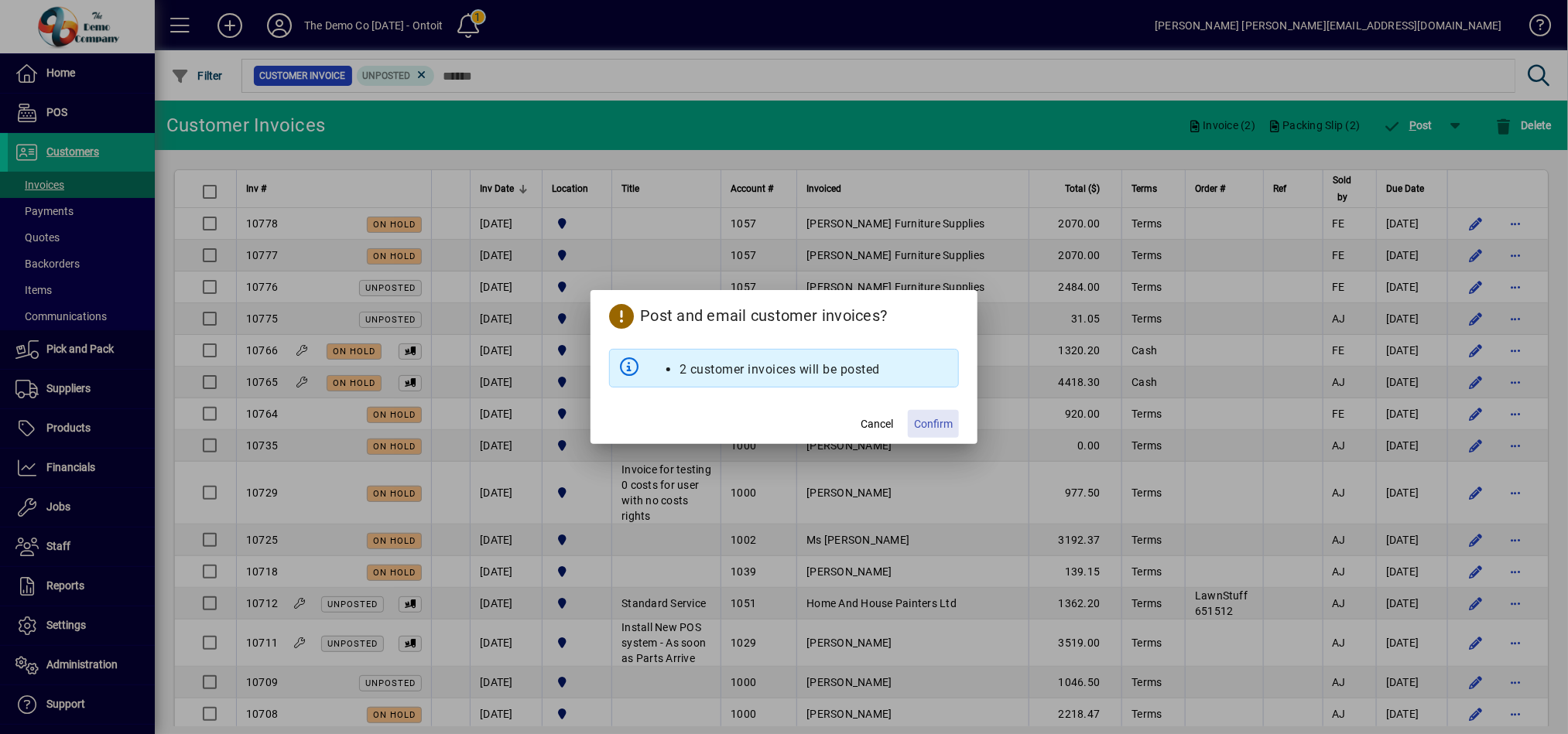
click at [941, 424] on span "Confirm" at bounding box center [933, 424] width 39 height 16
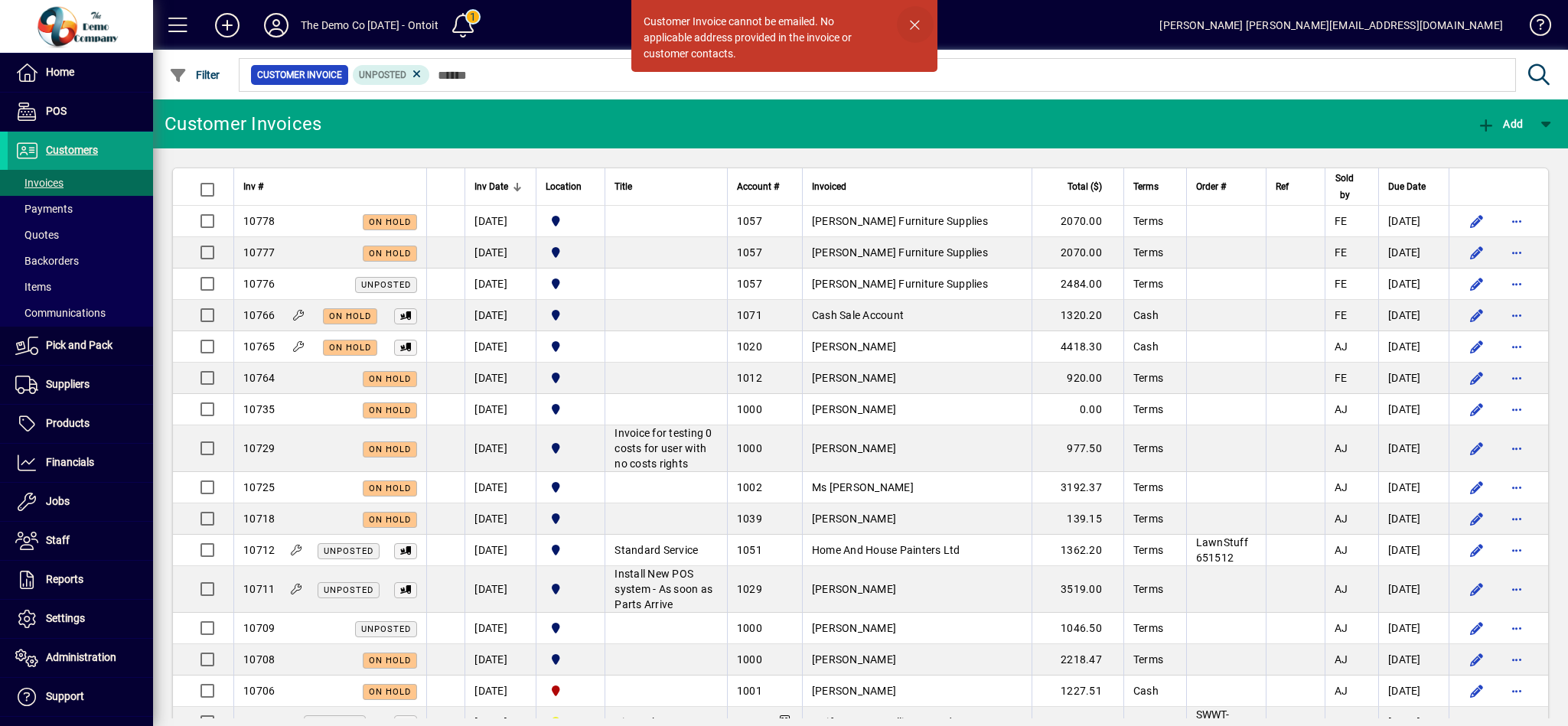
click at [911, 24] on span "button" at bounding box center [915, 24] width 37 height 37
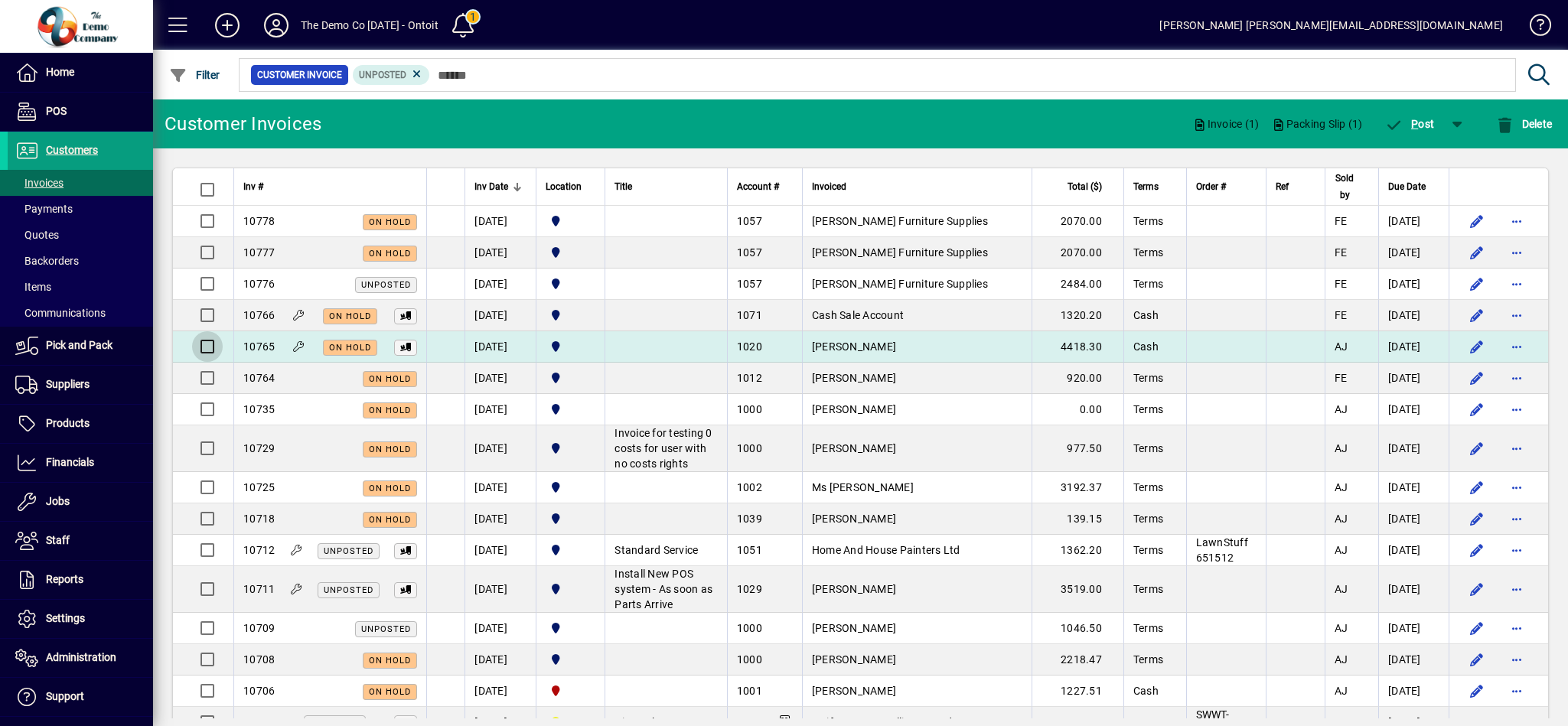
click at [210, 330] on div at bounding box center [205, 346] width 37 height 37
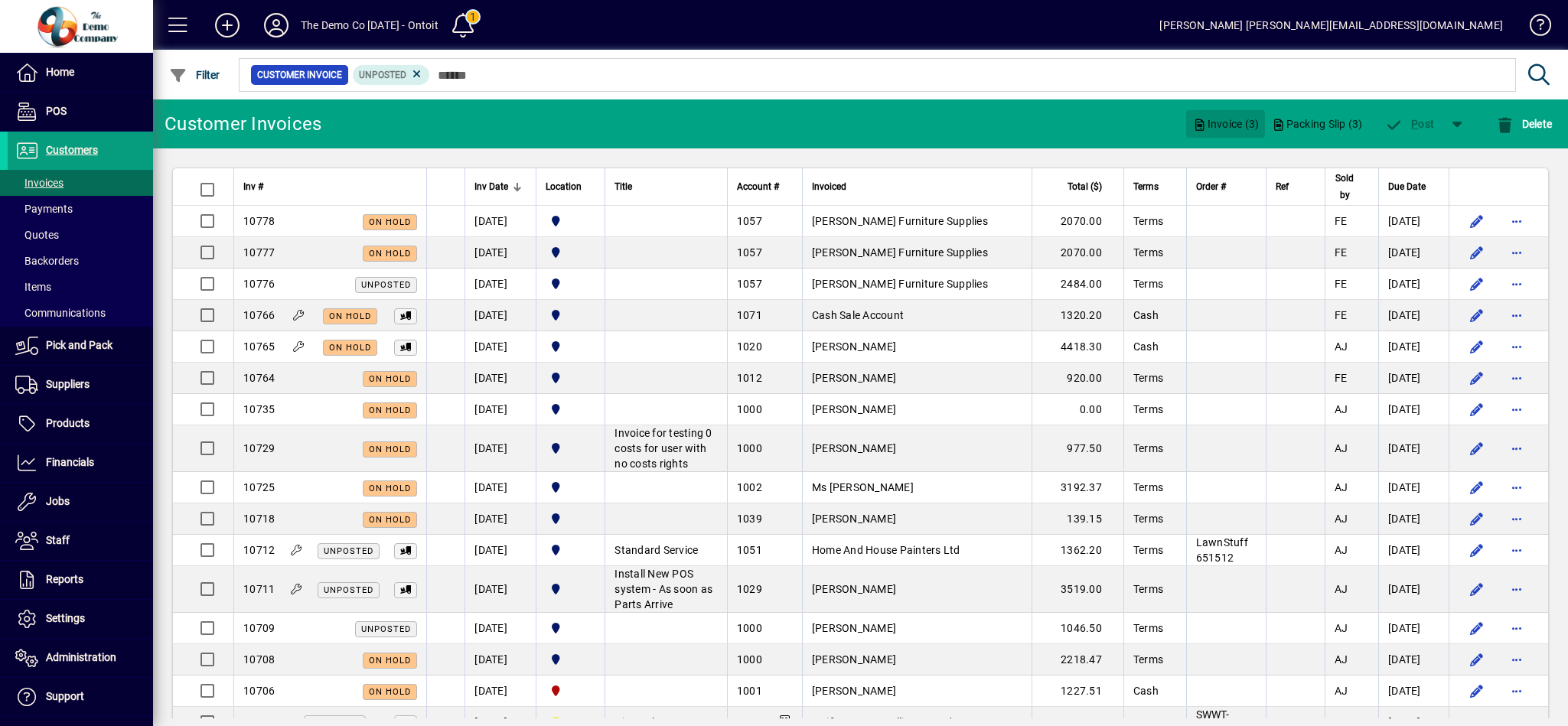
click at [1221, 124] on span "Invoice (3)" at bounding box center [1225, 124] width 66 height 24
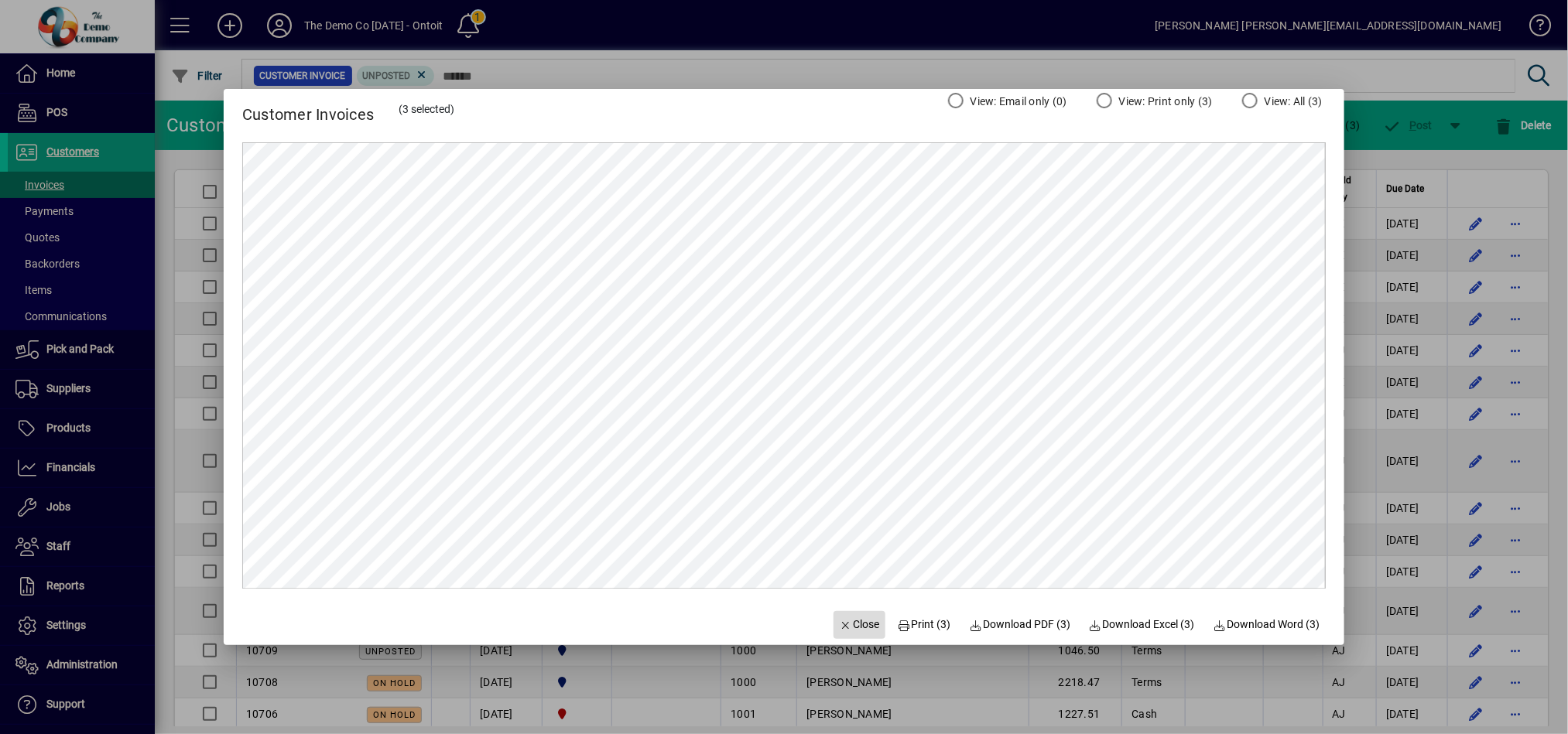
click at [853, 628] on span "Close" at bounding box center [860, 624] width 40 height 16
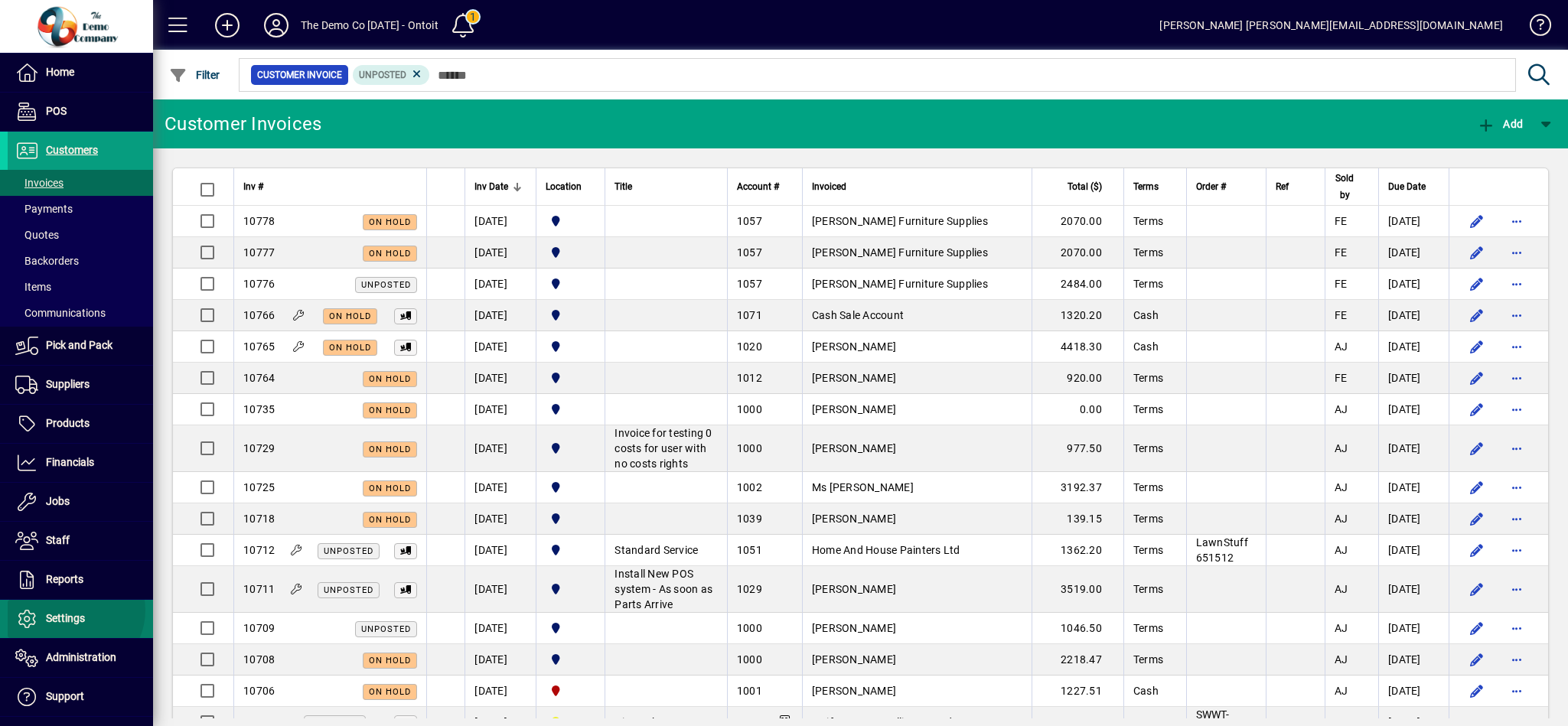
click at [73, 613] on span "Settings" at bounding box center [46, 619] width 77 height 18
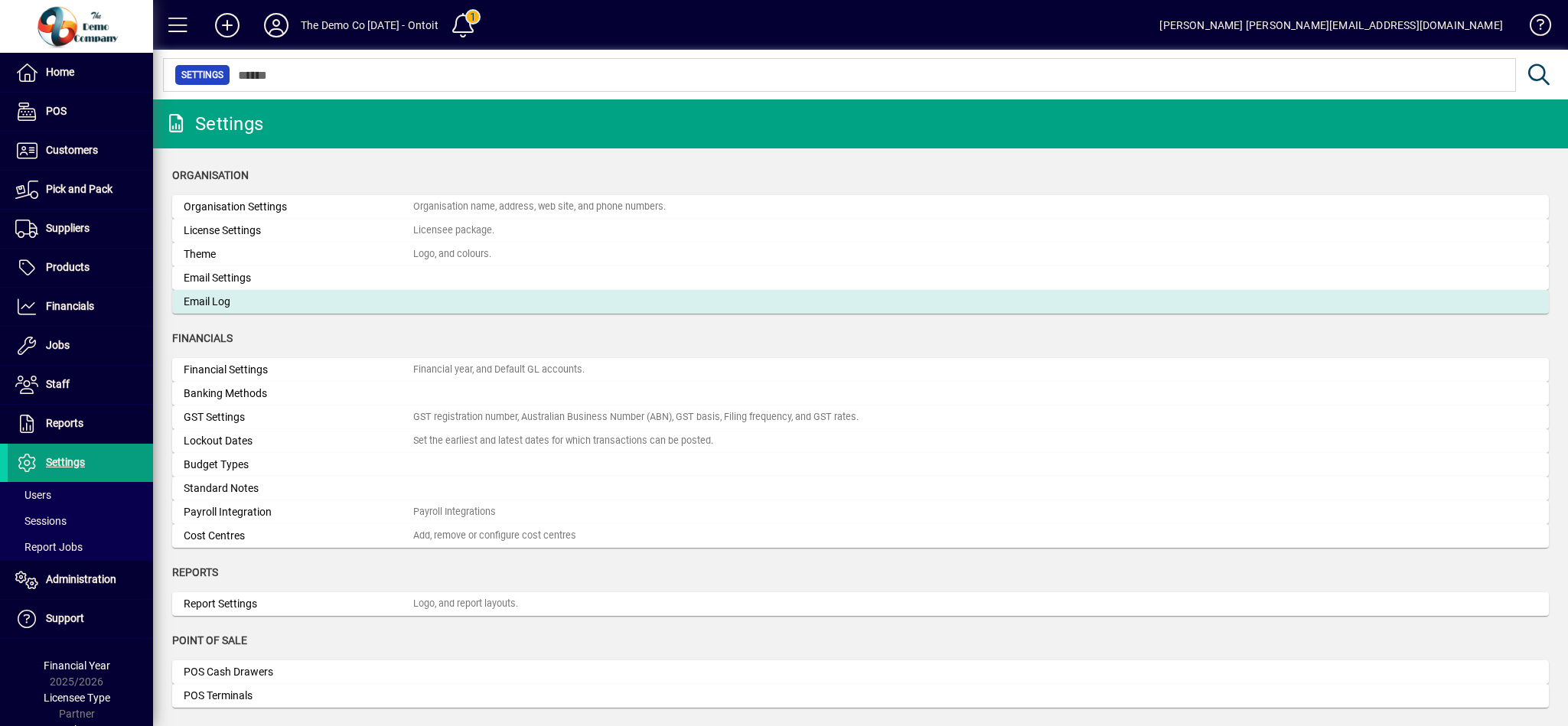
click at [430, 294] on mat-card-content "Email Log" at bounding box center [860, 301] width 1354 height 16
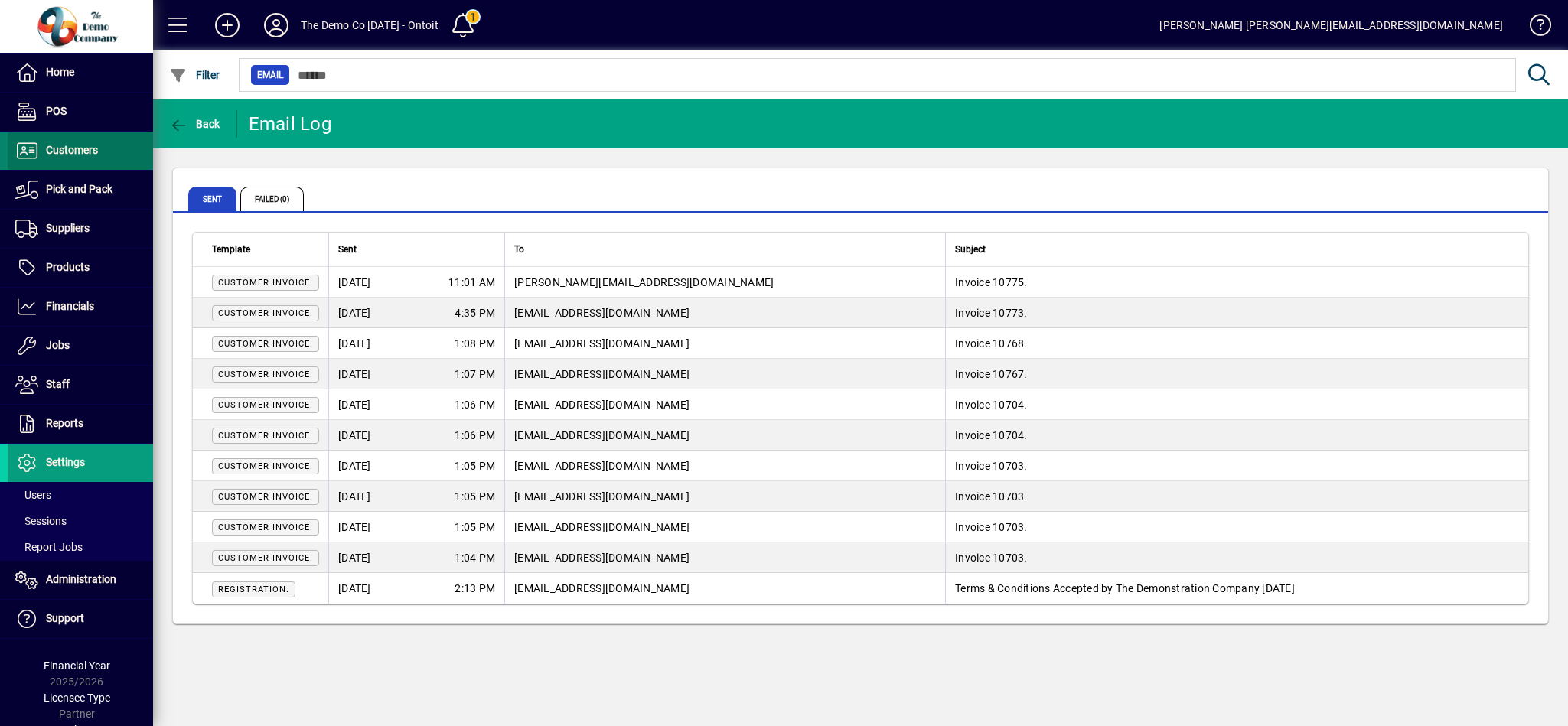
click at [85, 150] on span "Customers" at bounding box center [71, 149] width 52 height 12
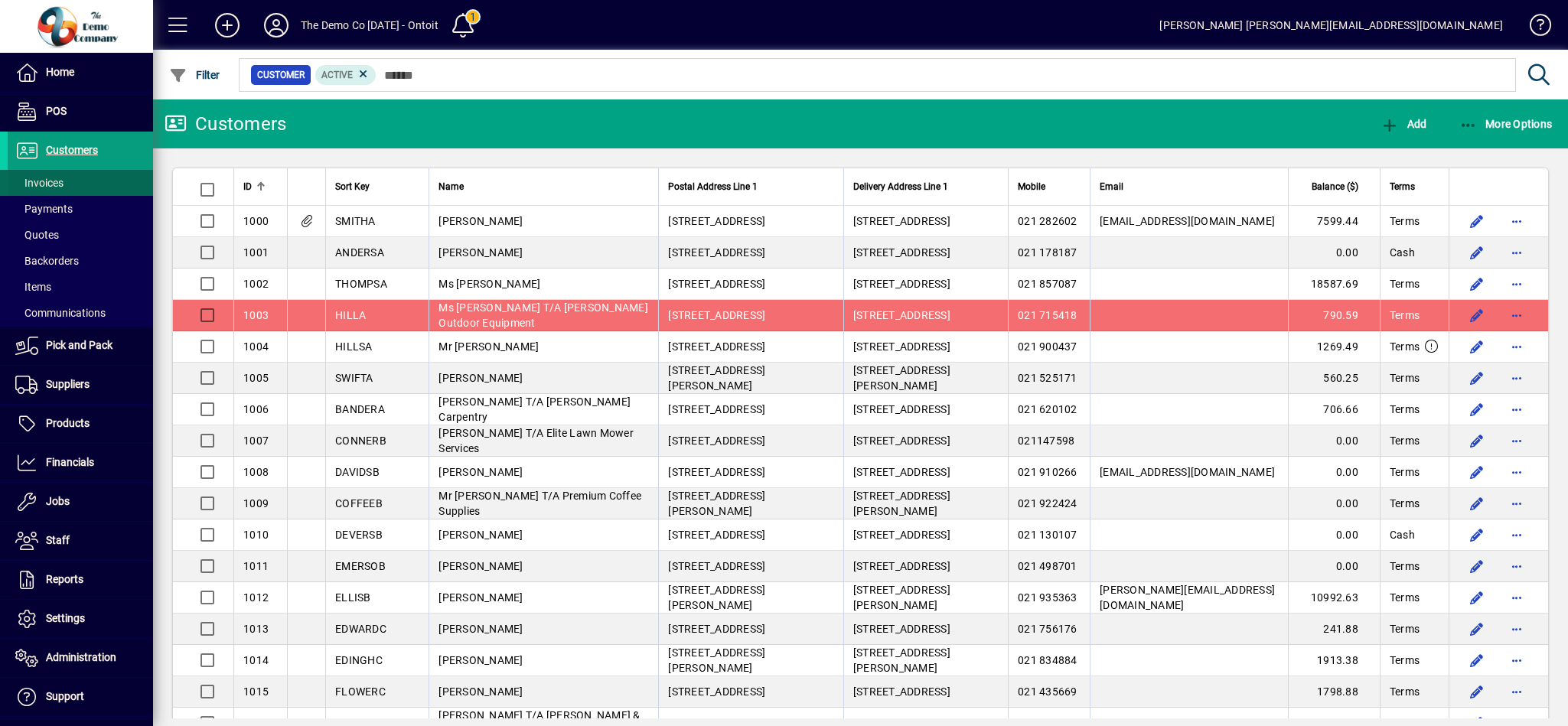
click at [44, 183] on span "Invoices" at bounding box center [39, 183] width 48 height 12
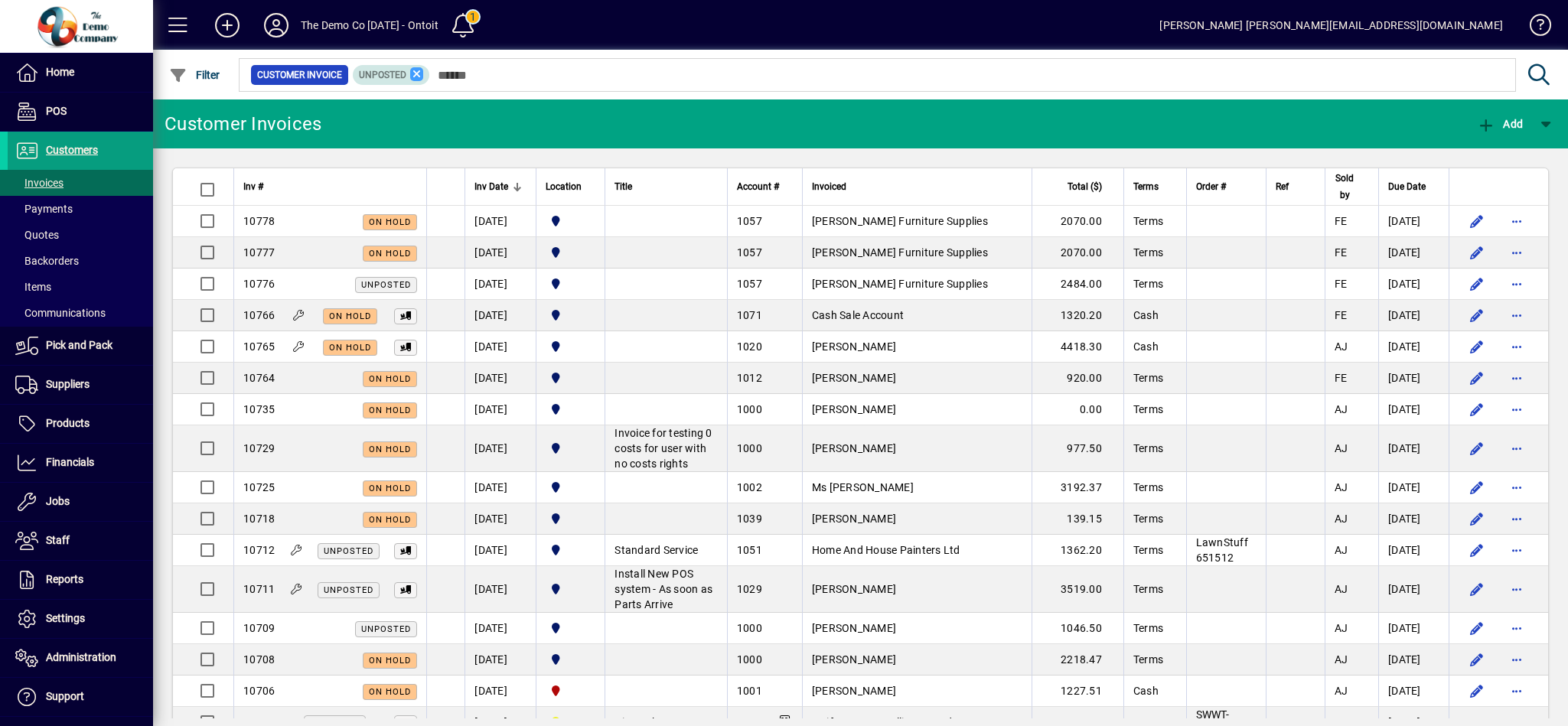
click at [414, 71] on icon at bounding box center [417, 74] width 14 height 14
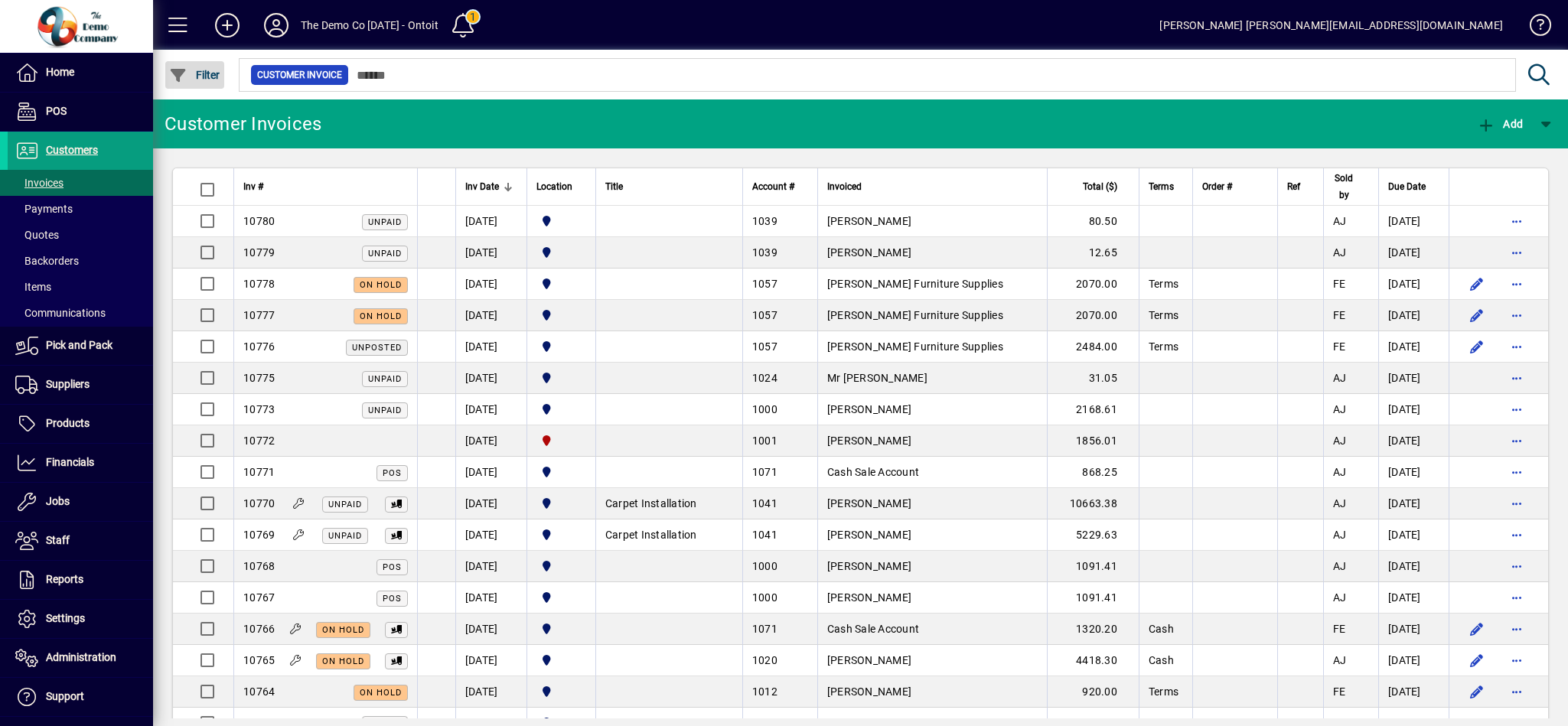
click at [195, 81] on span "button" at bounding box center [194, 75] width 59 height 37
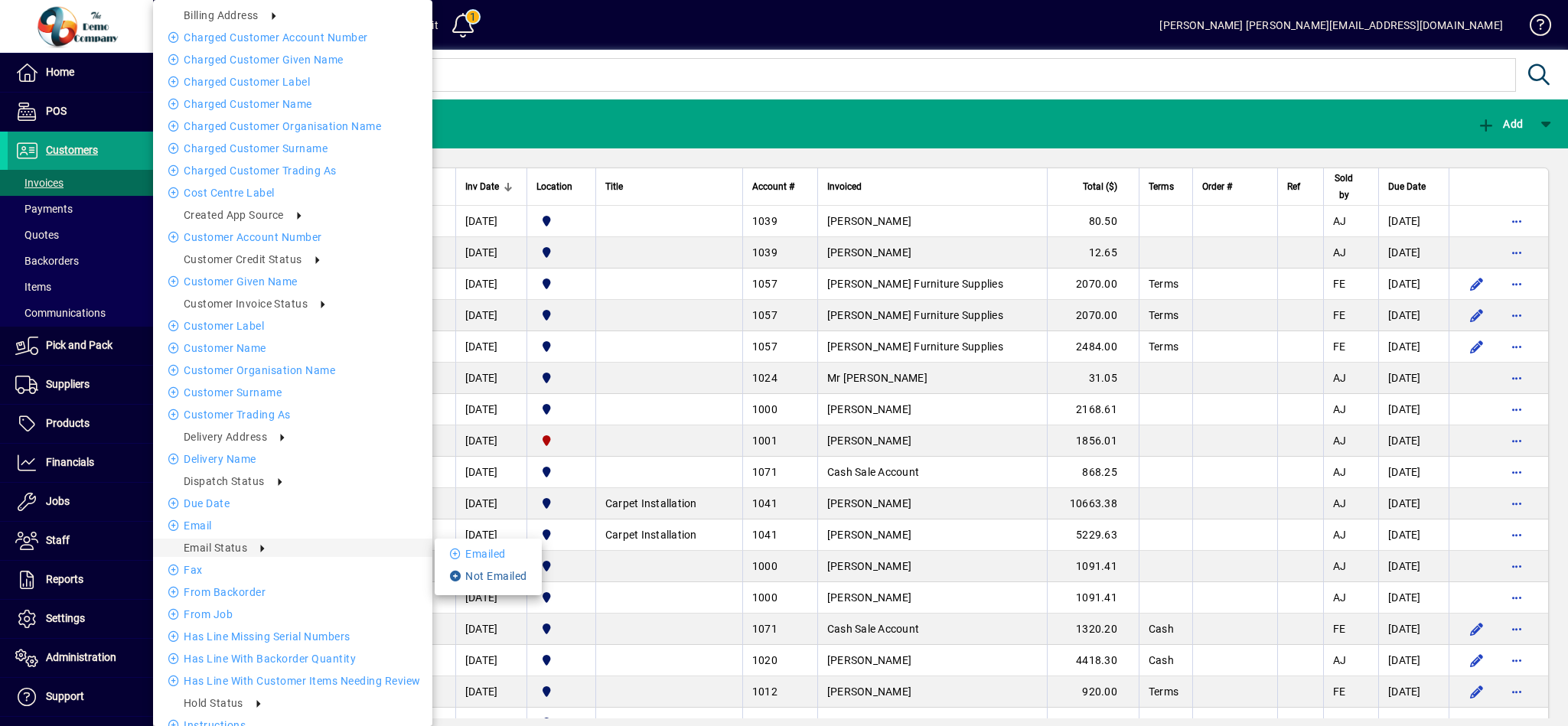
click at [510, 578] on li "Not emailed" at bounding box center [488, 576] width 107 height 18
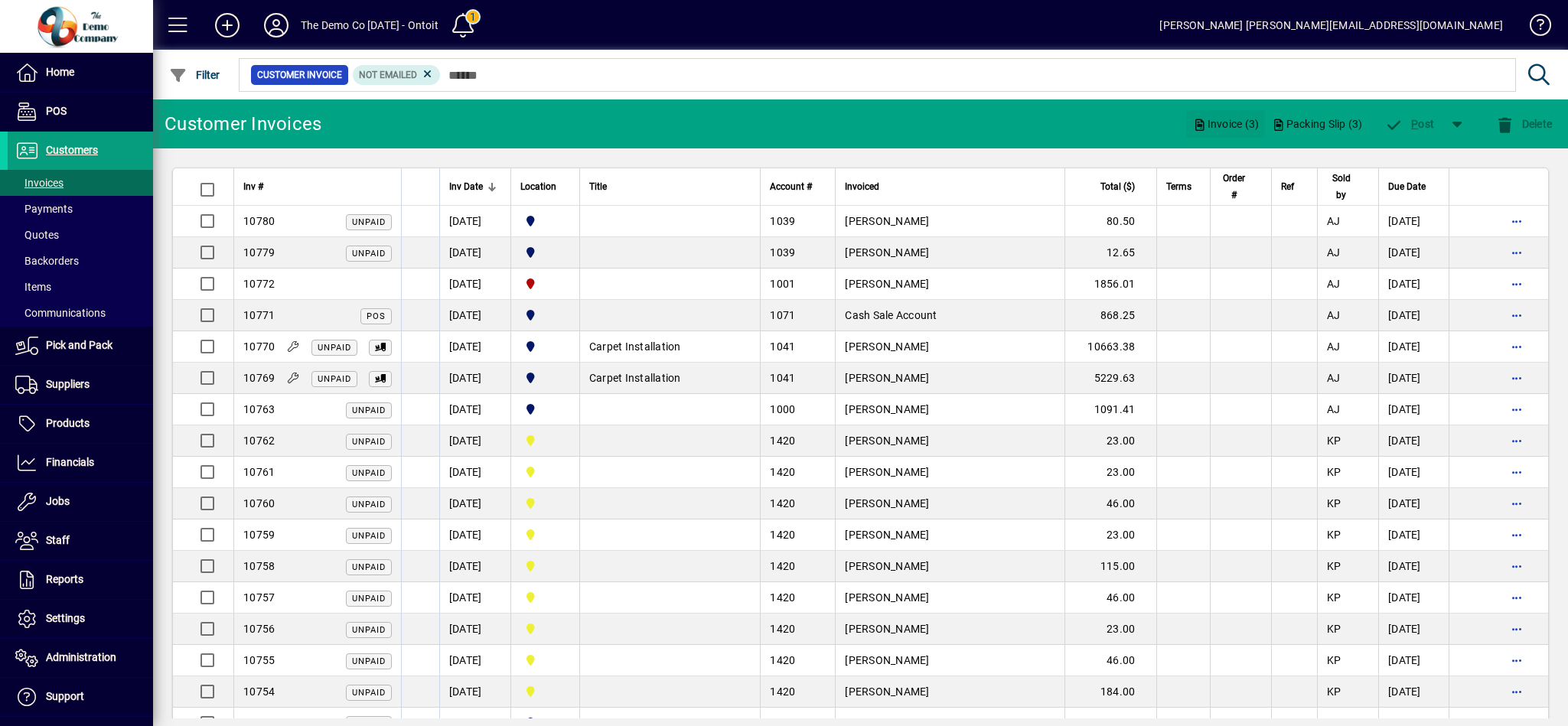
click at [1231, 126] on span "Invoice (3)" at bounding box center [1225, 124] width 66 height 24
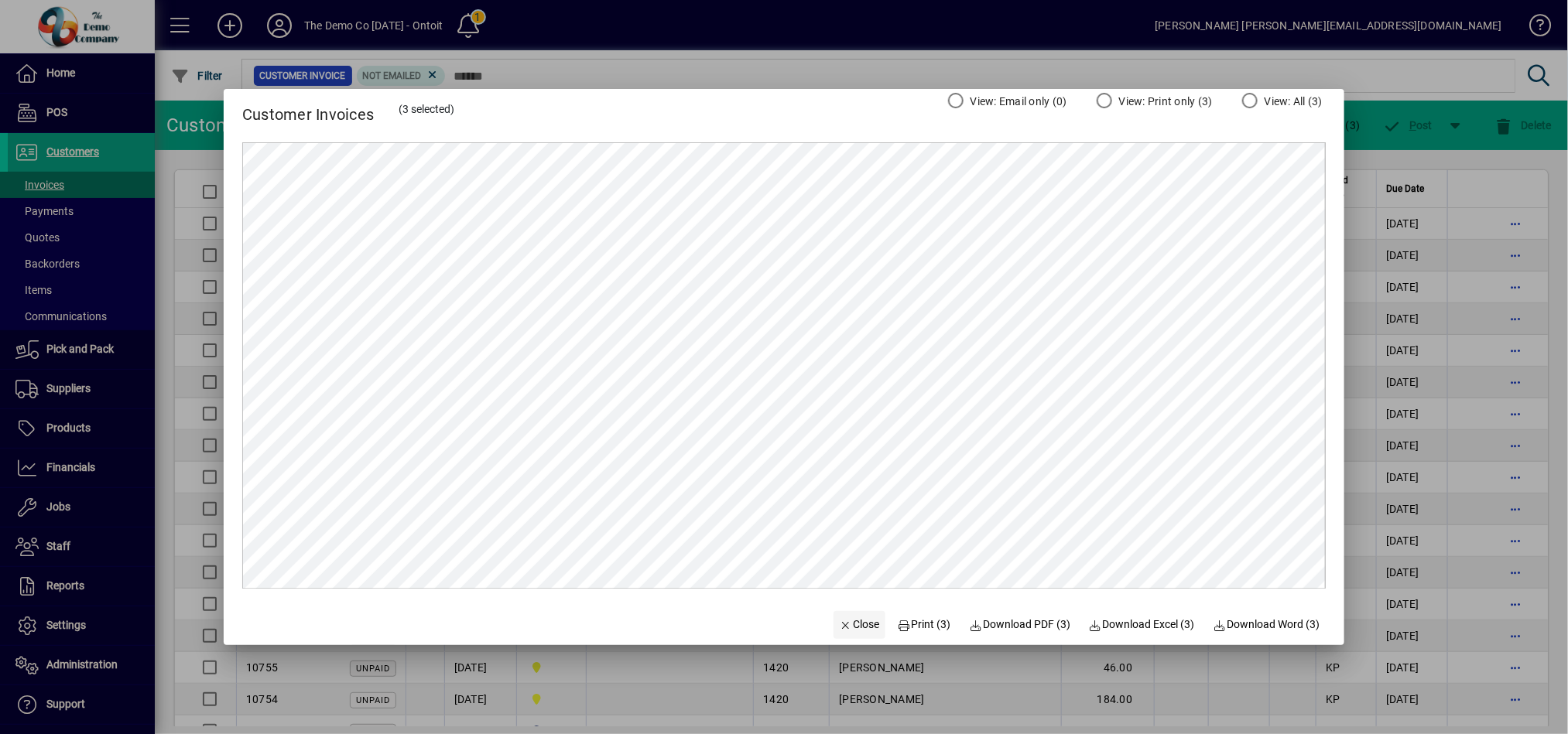
click at [861, 619] on span "Close" at bounding box center [860, 624] width 40 height 16
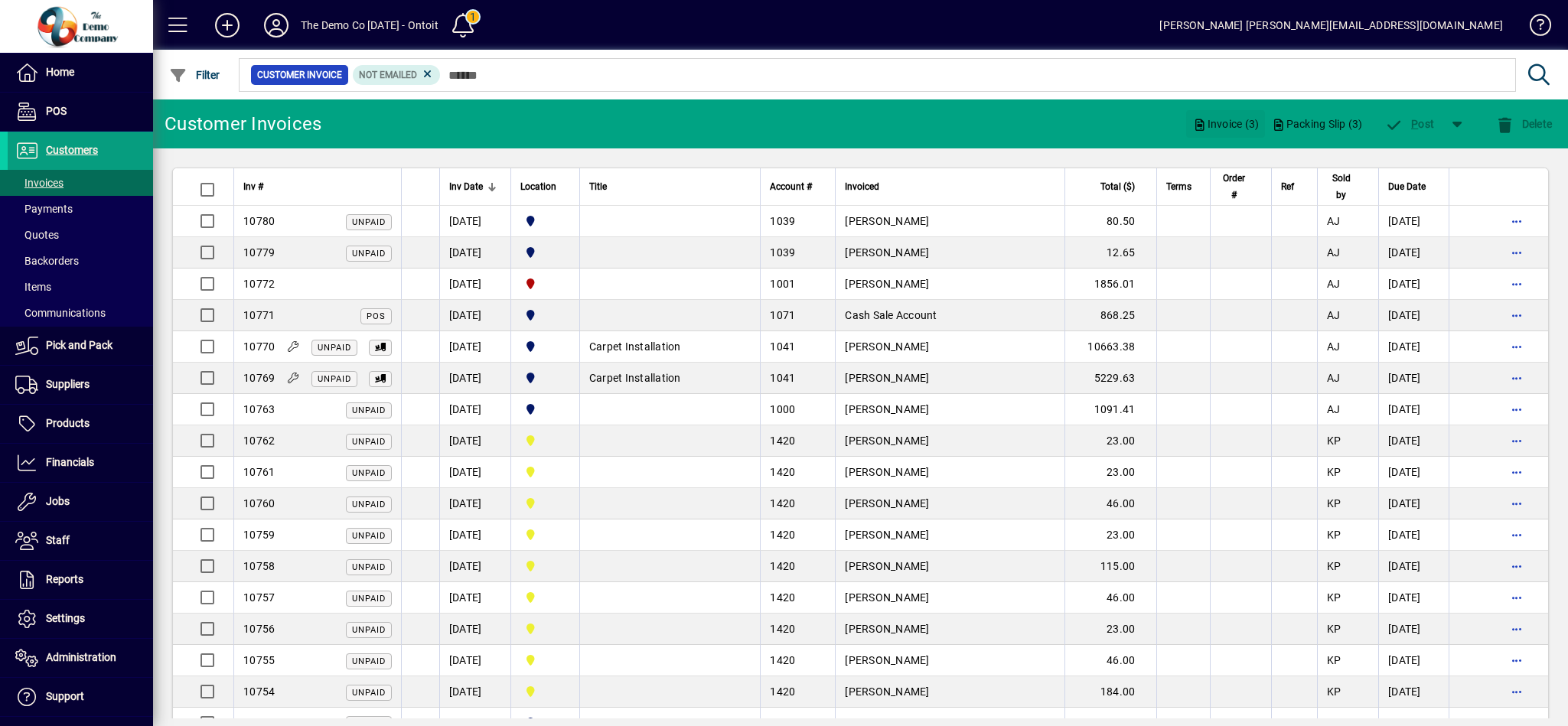
click at [1208, 122] on span "Invoice (3)" at bounding box center [1225, 124] width 66 height 24
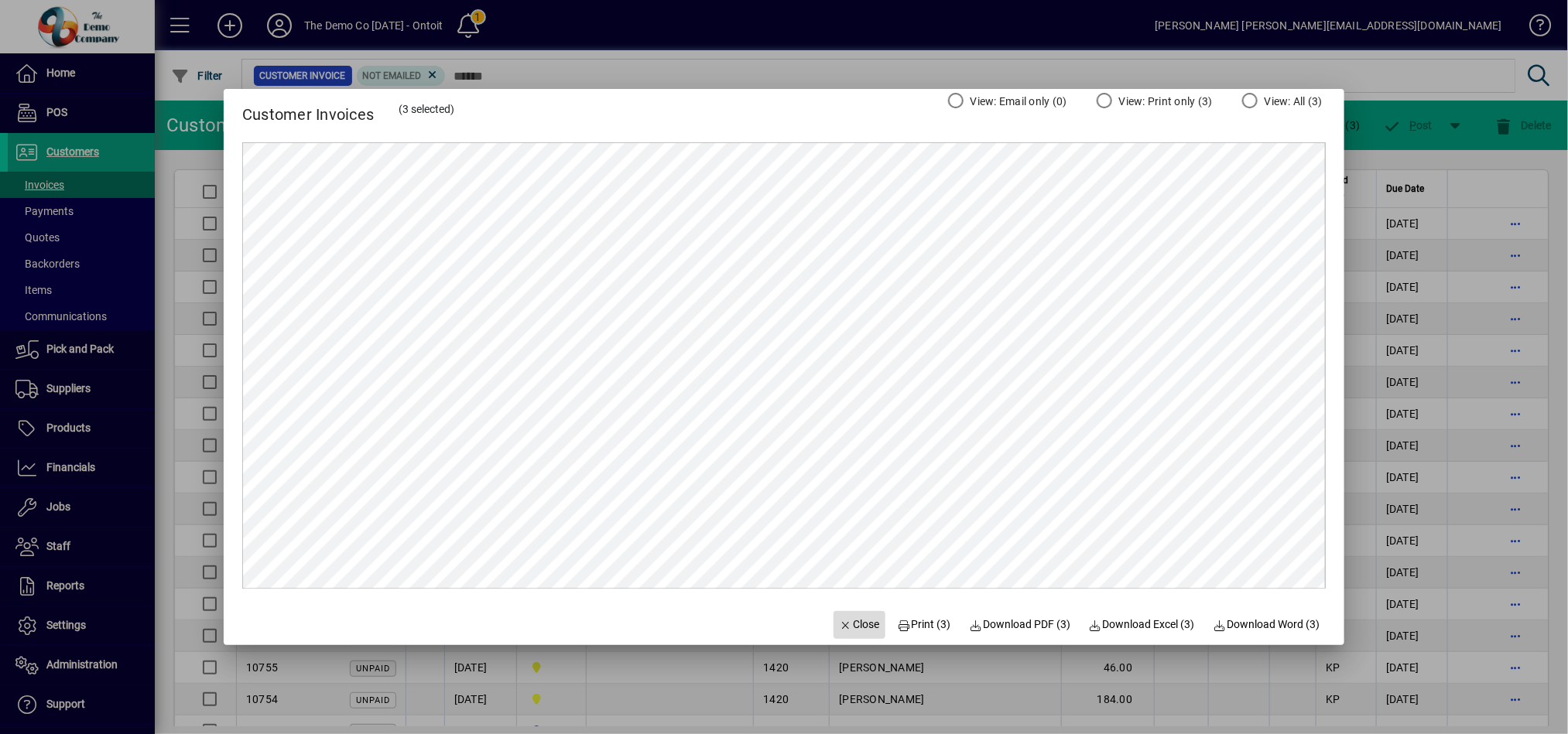
click at [860, 631] on span "Close" at bounding box center [860, 624] width 40 height 16
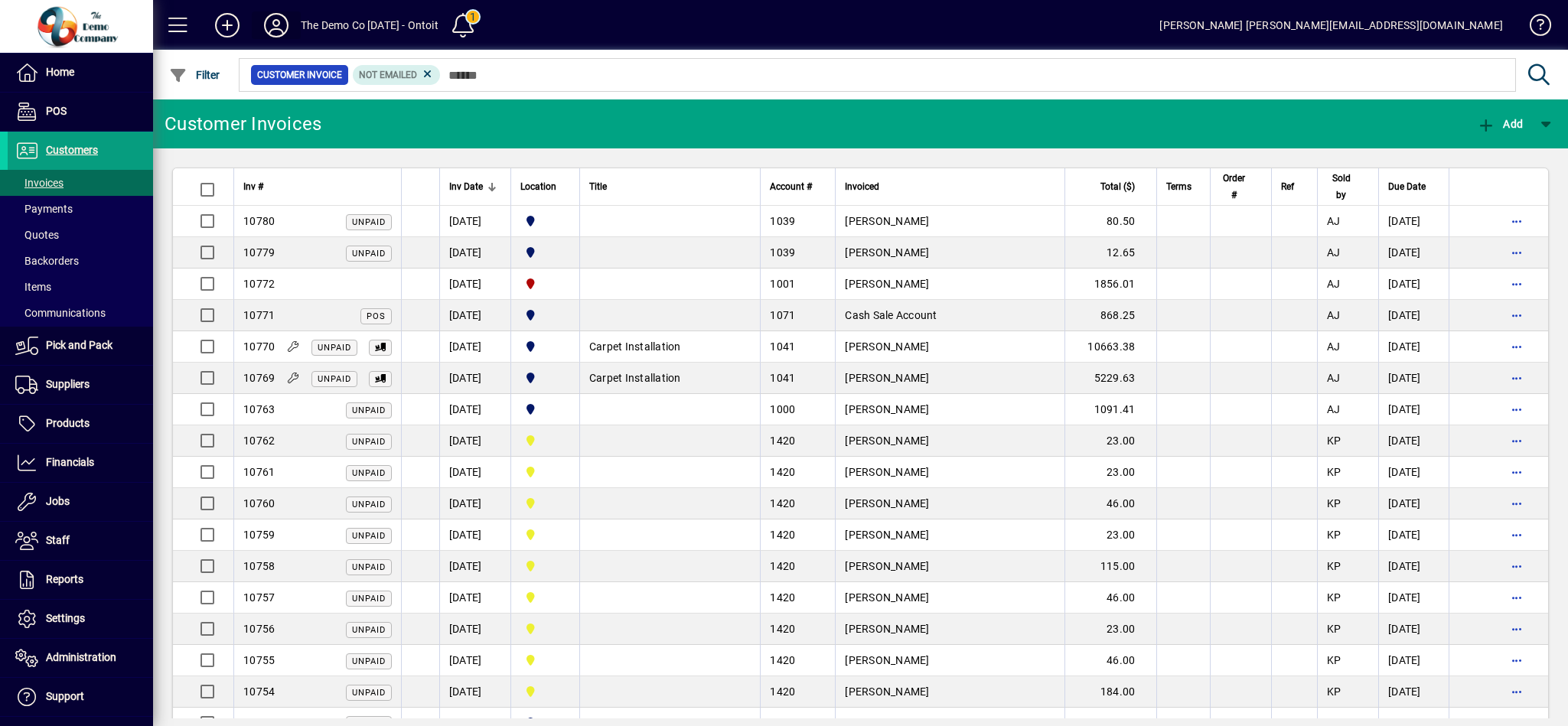
click at [279, 18] on icon at bounding box center [276, 25] width 31 height 24
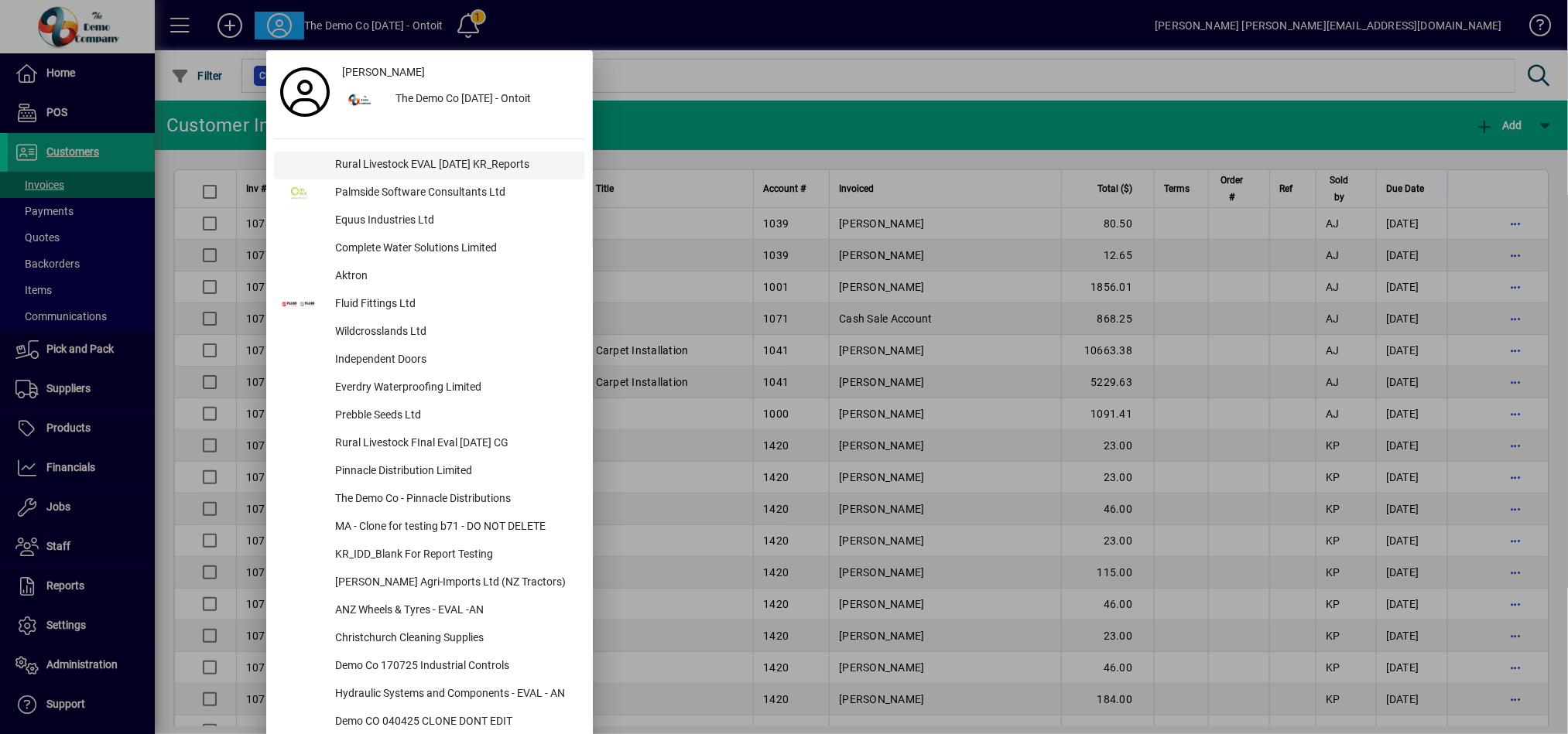
click at [389, 158] on div "Rural Livestock EVAL [DATE] KR_Reports" at bounding box center [453, 165] width 263 height 28
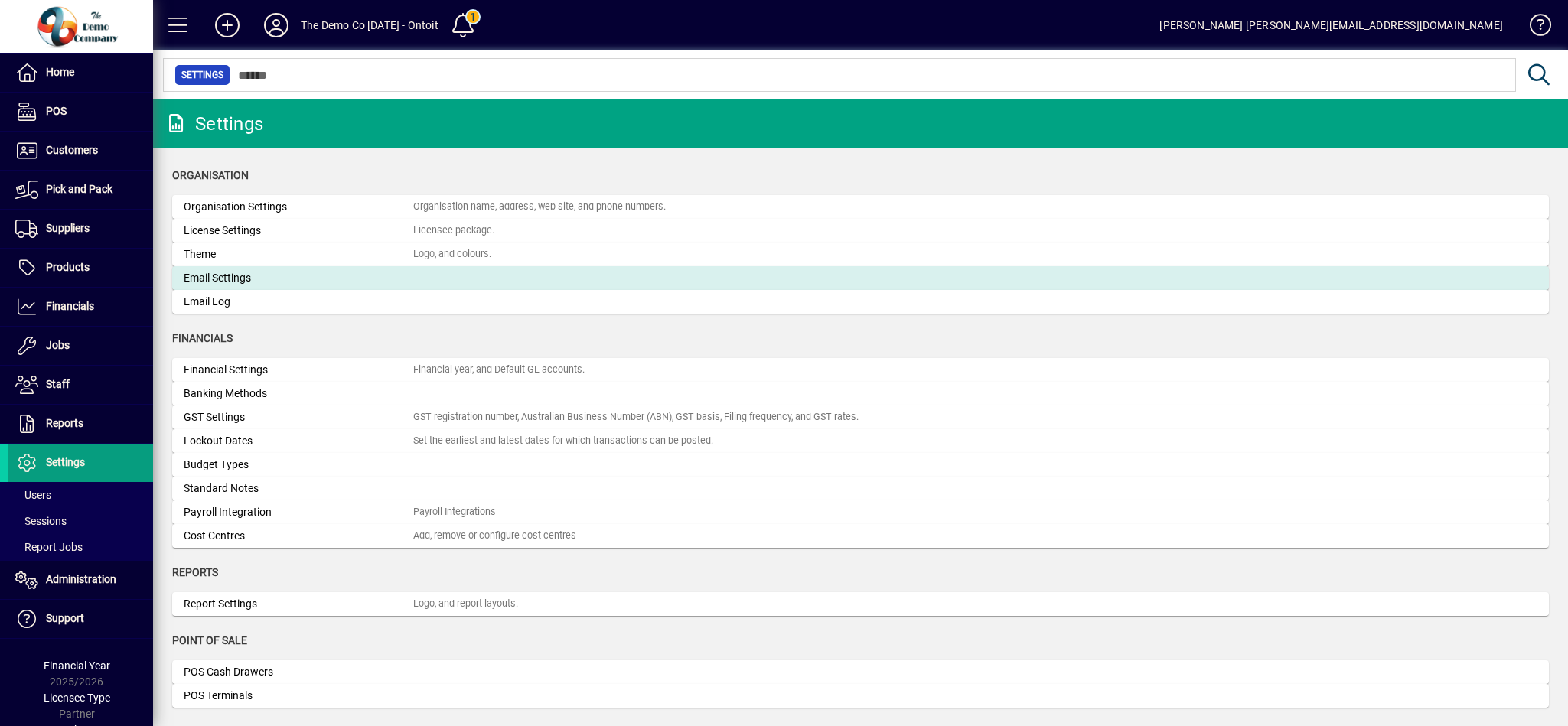
click at [265, 282] on div "Email Settings" at bounding box center [298, 277] width 230 height 16
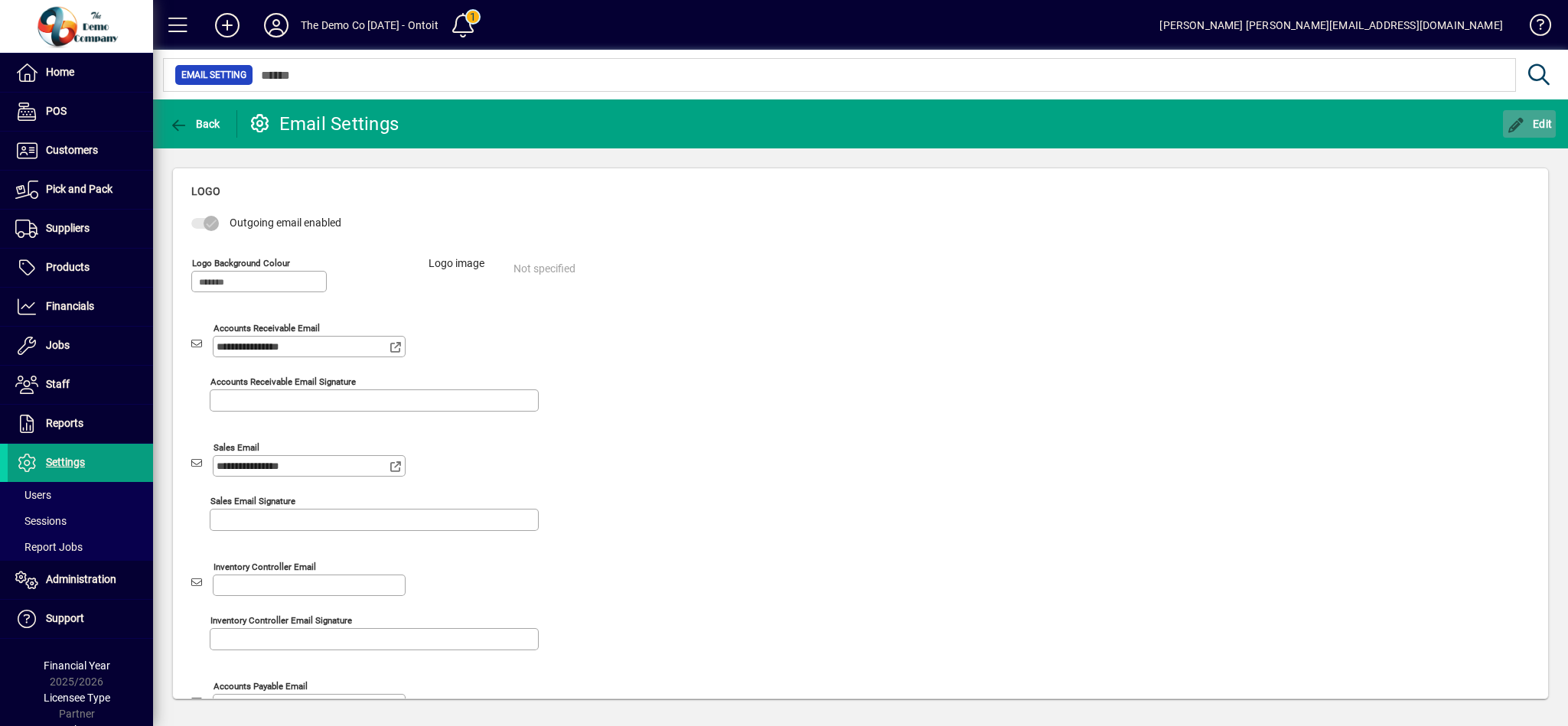
click at [1542, 124] on span "Edit" at bounding box center [1529, 124] width 46 height 12
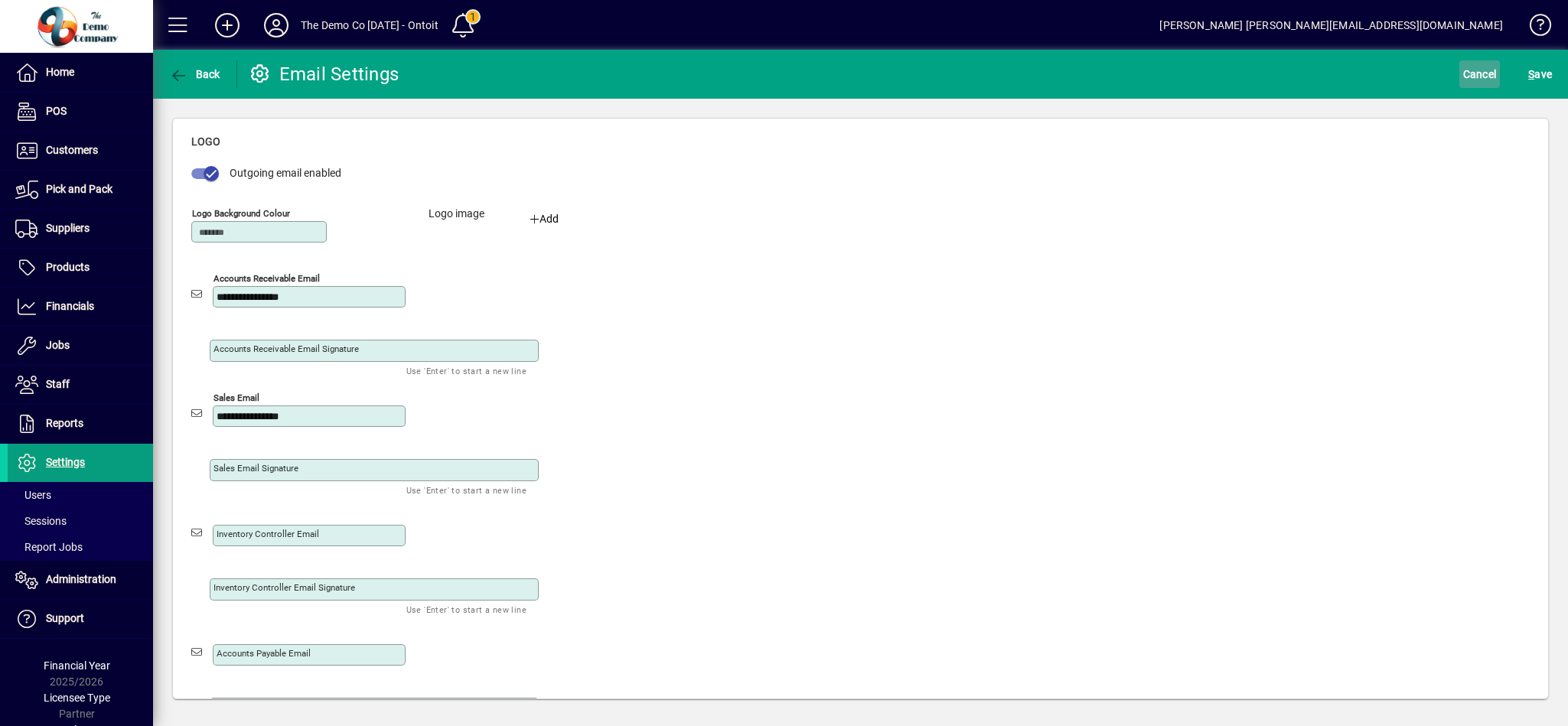
click at [1488, 70] on span "Cancel" at bounding box center [1480, 74] width 34 height 24
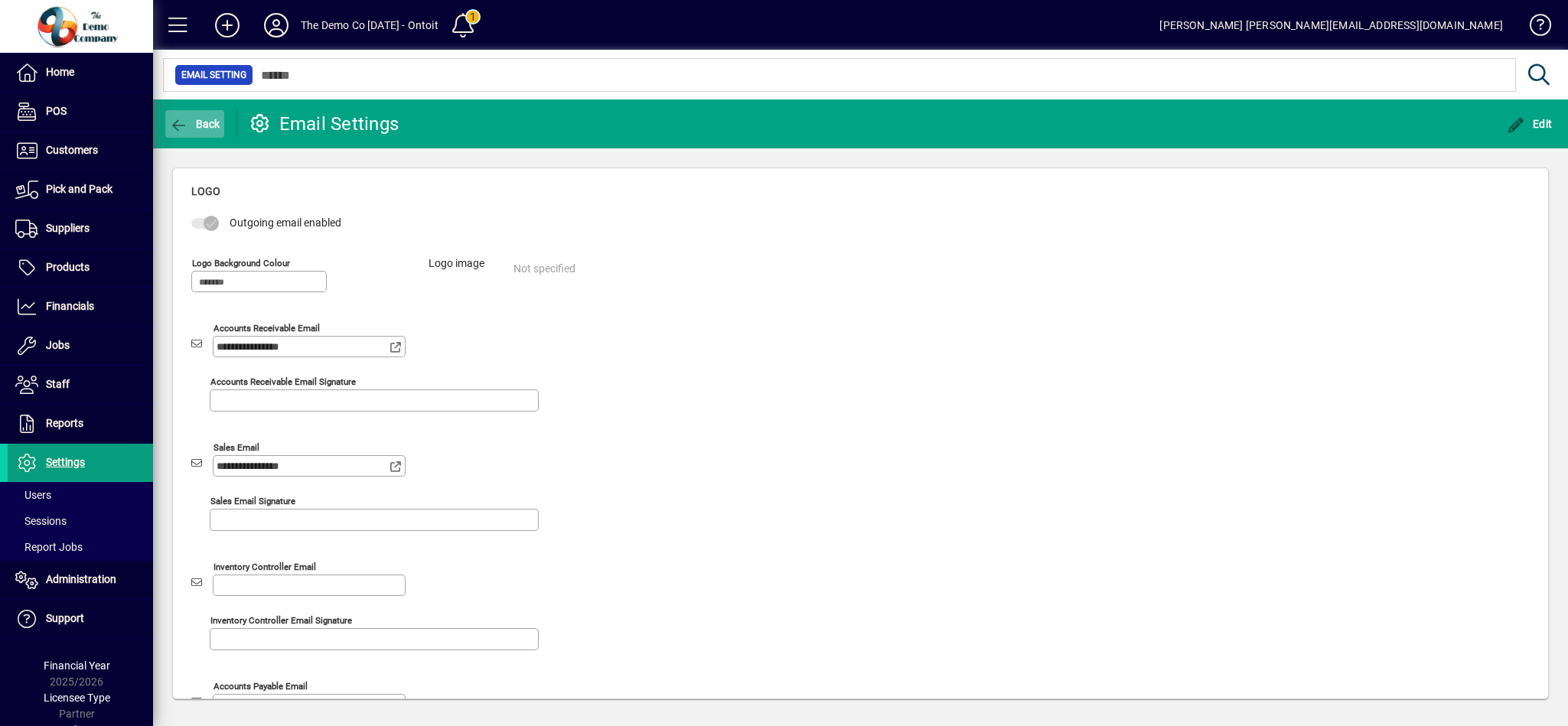
click at [193, 118] on span "Back" at bounding box center [195, 124] width 51 height 12
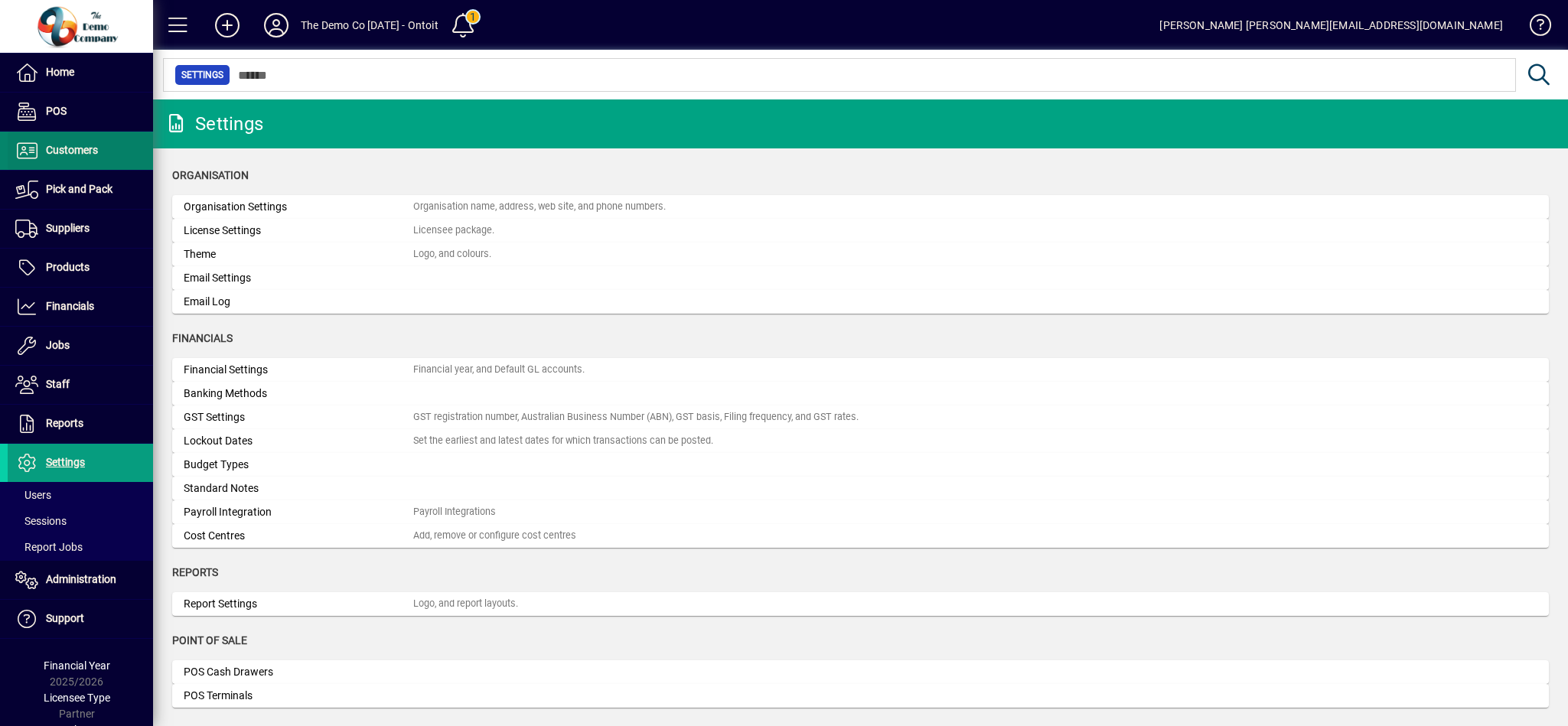
click at [71, 142] on span "Customers" at bounding box center [52, 151] width 90 height 18
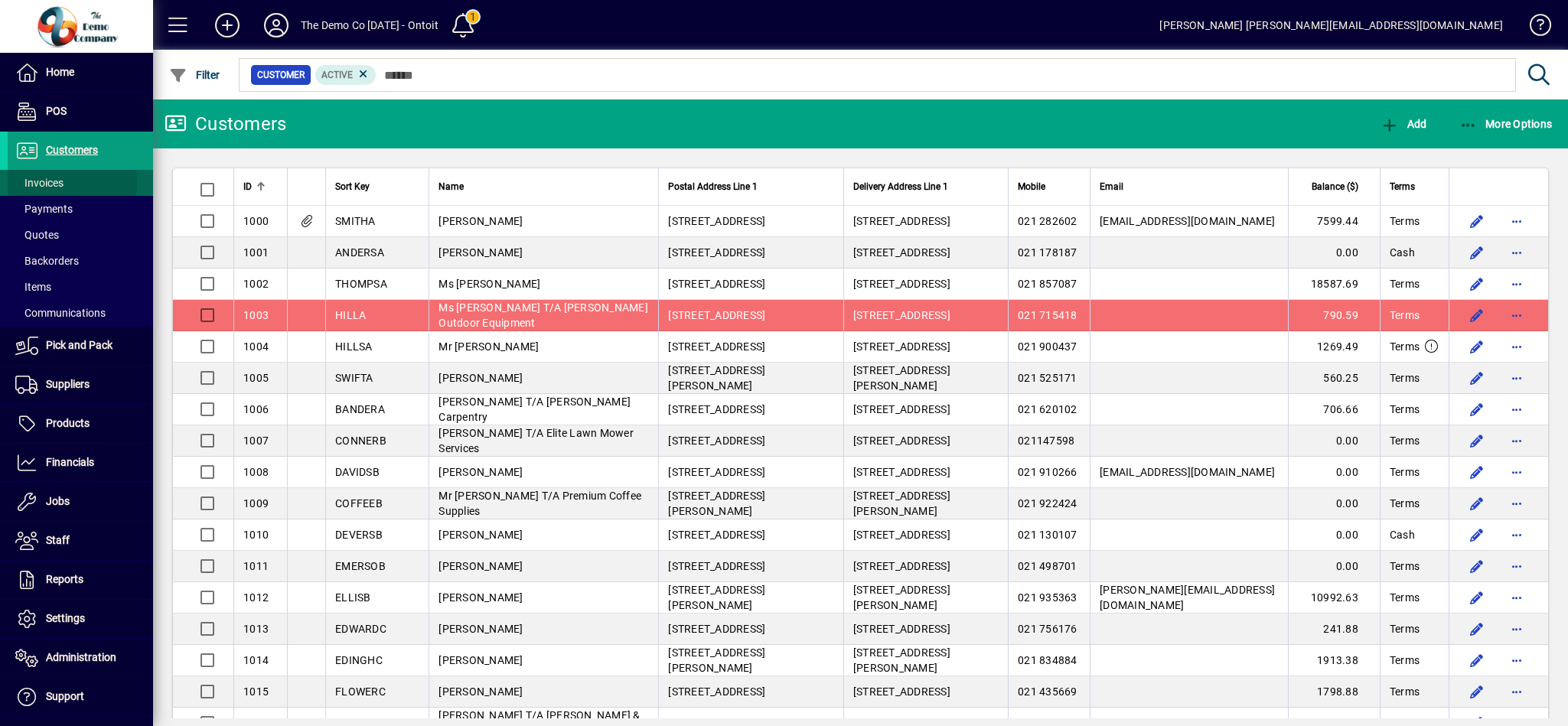
click at [46, 183] on span "Invoices" at bounding box center [39, 183] width 48 height 12
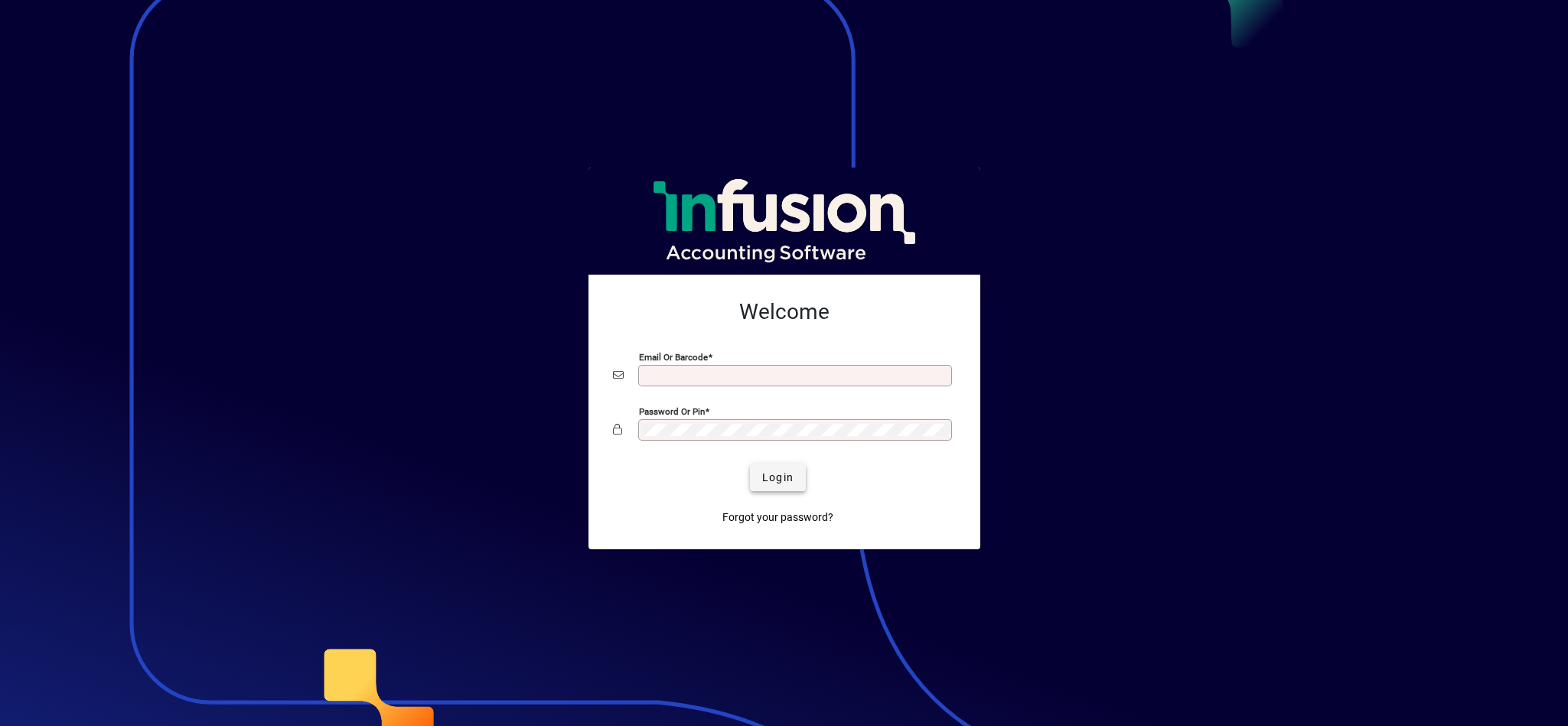
type input "**********"
click at [779, 466] on span "submit" at bounding box center [777, 477] width 56 height 37
